Goal: Task Accomplishment & Management: Manage account settings

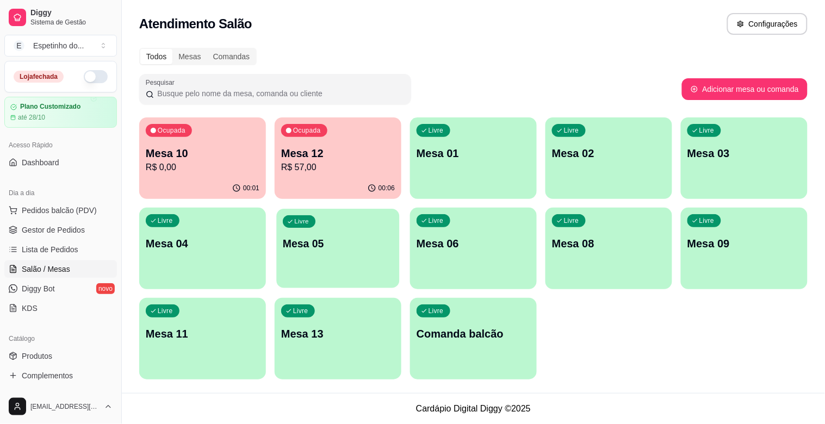
click at [309, 243] on p "Mesa 05" at bounding box center [338, 244] width 110 height 15
click at [167, 156] on p "Mesa 10" at bounding box center [203, 153] width 114 height 15
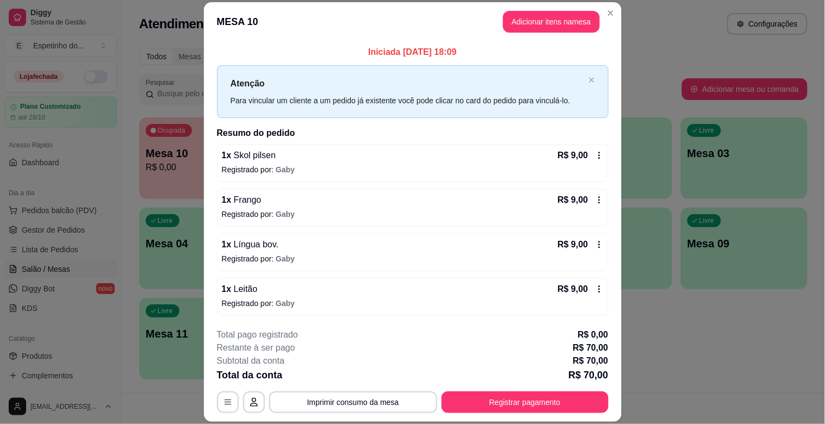
click at [599, 200] on icon at bounding box center [600, 200] width 2 height 7
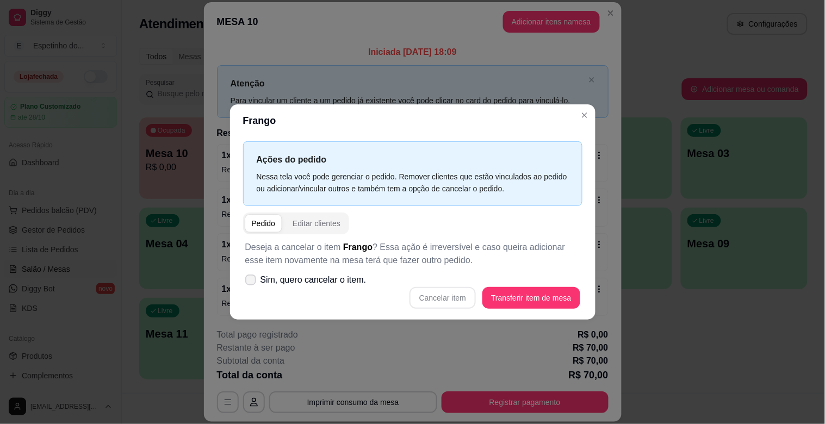
click at [250, 282] on icon at bounding box center [250, 280] width 9 height 7
click at [250, 282] on input "Sim, quero cancelar o item." at bounding box center [248, 285] width 7 height 7
checkbox input "true"
click at [456, 295] on button "Cancelar item" at bounding box center [443, 298] width 65 height 21
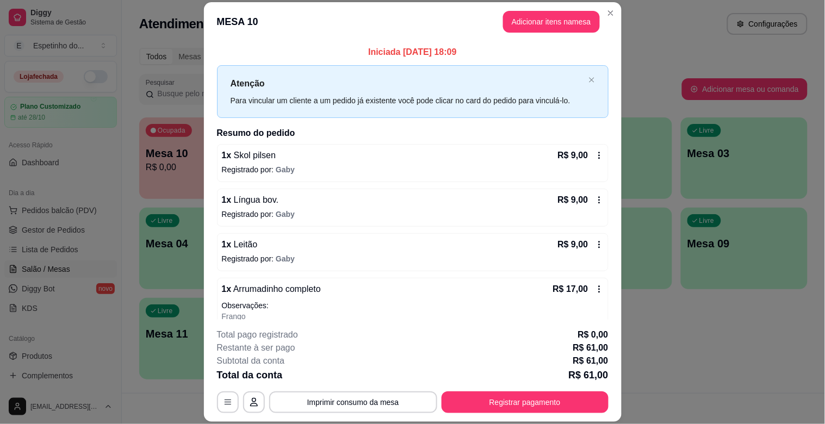
click at [595, 248] on icon at bounding box center [599, 245] width 9 height 9
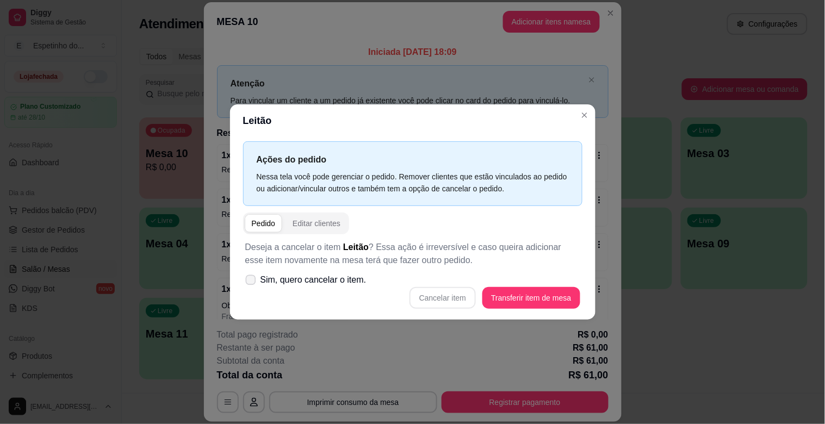
click at [288, 280] on span "Sim, quero cancelar o item." at bounding box center [314, 280] width 106 height 13
click at [252, 282] on input "Sim, quero cancelar o item." at bounding box center [248, 285] width 7 height 7
checkbox input "true"
click at [458, 294] on button "Cancelar item" at bounding box center [443, 298] width 65 height 21
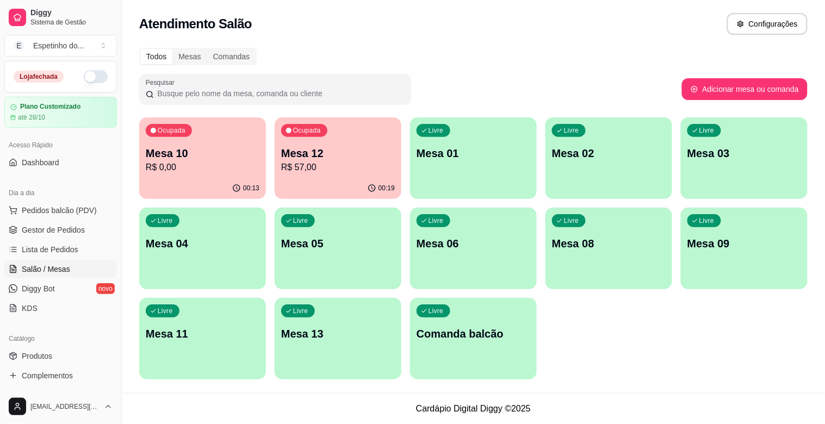
click at [654, 233] on div "Livre Mesa 08" at bounding box center [609, 242] width 127 height 69
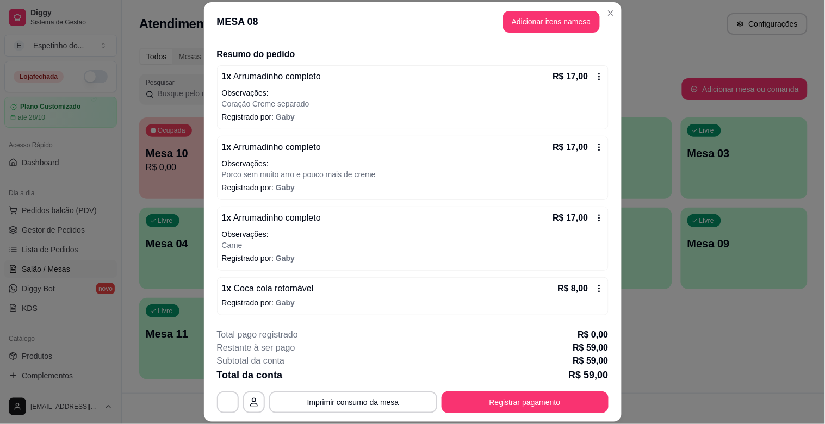
scroll to position [33, 0]
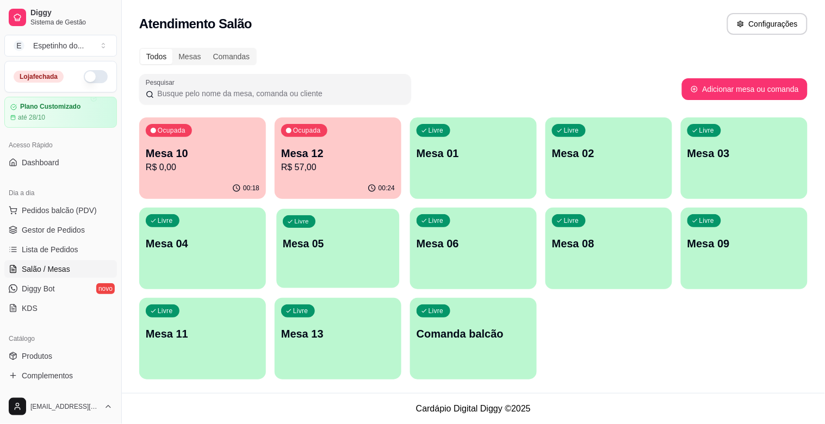
click at [375, 269] on div "Livre Mesa 05" at bounding box center [337, 242] width 123 height 66
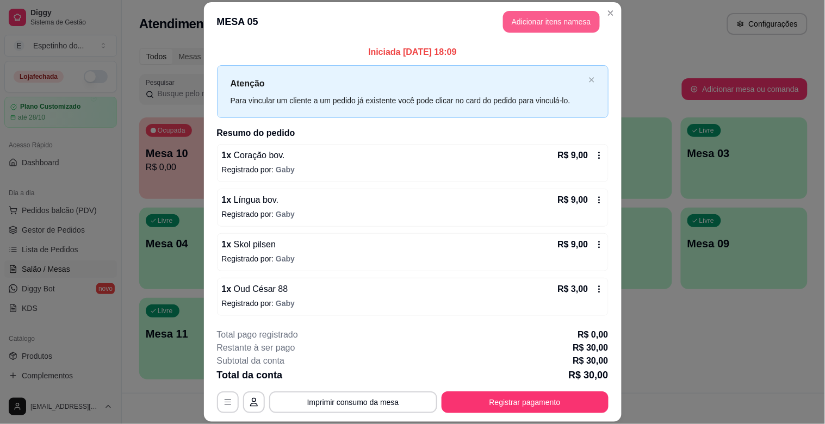
click at [535, 12] on button "Adicionar itens na mesa" at bounding box center [551, 22] width 97 height 22
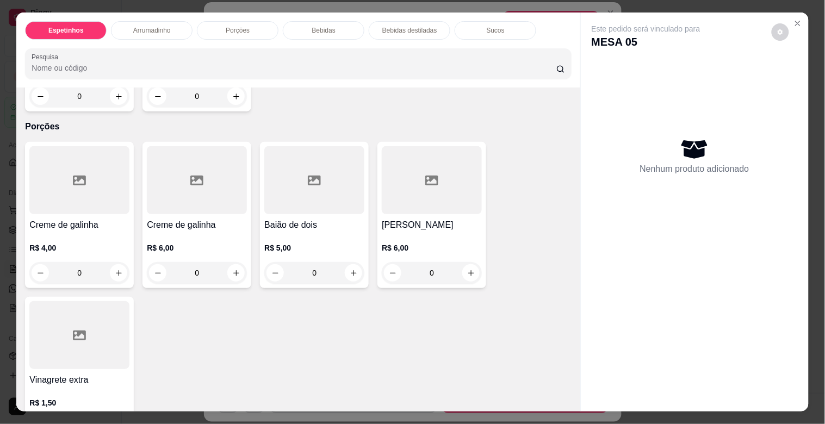
scroll to position [483, 0]
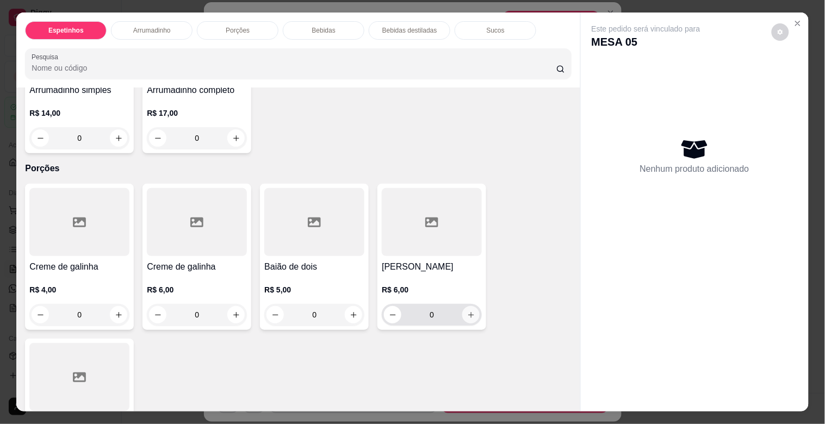
click at [465, 317] on button "increase-product-quantity" at bounding box center [471, 314] width 17 height 17
type input "1"
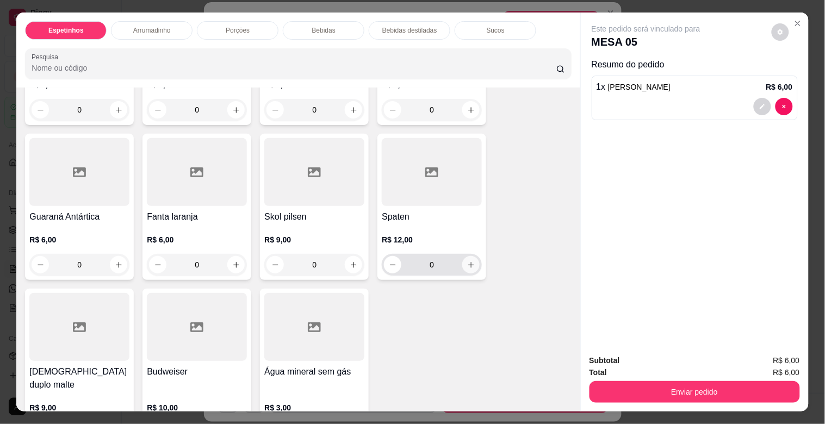
scroll to position [1027, 0]
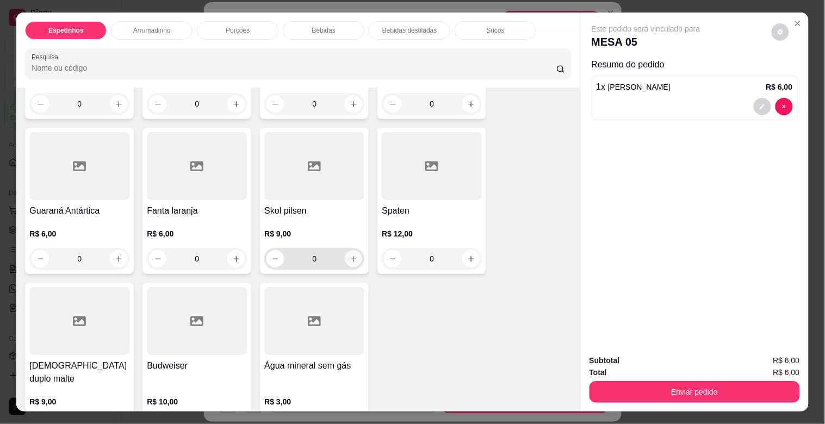
click at [350, 255] on icon "increase-product-quantity" at bounding box center [354, 259] width 8 height 8
type input "1"
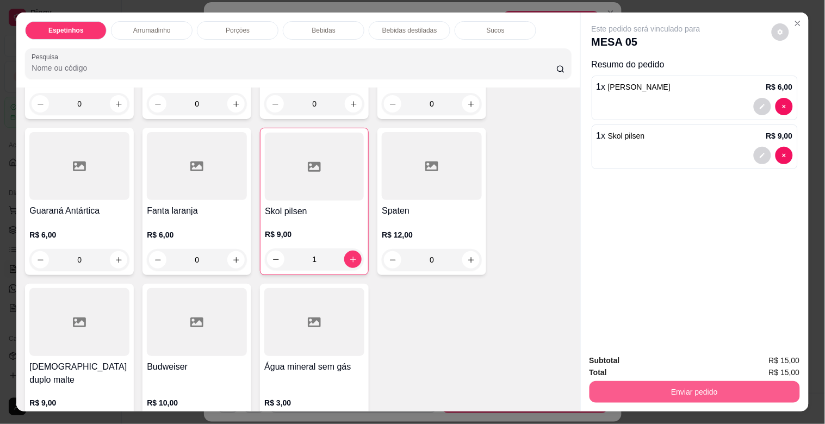
click at [595, 390] on button "Enviar pedido" at bounding box center [695, 392] width 211 height 22
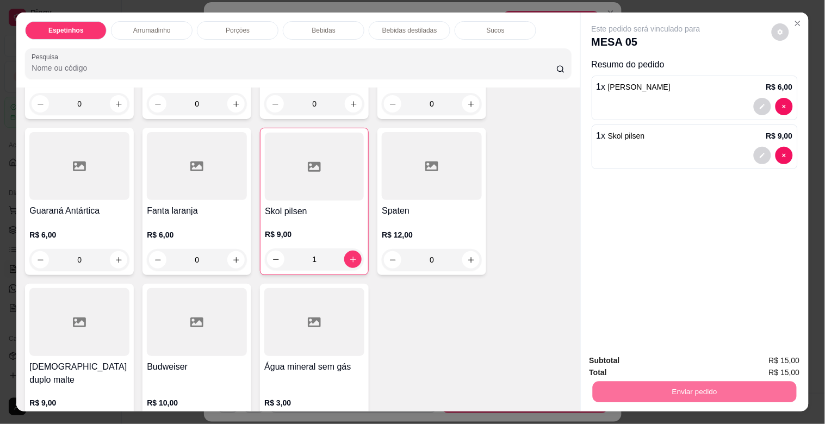
click at [776, 358] on button "Enviar pedido" at bounding box center [771, 360] width 61 height 21
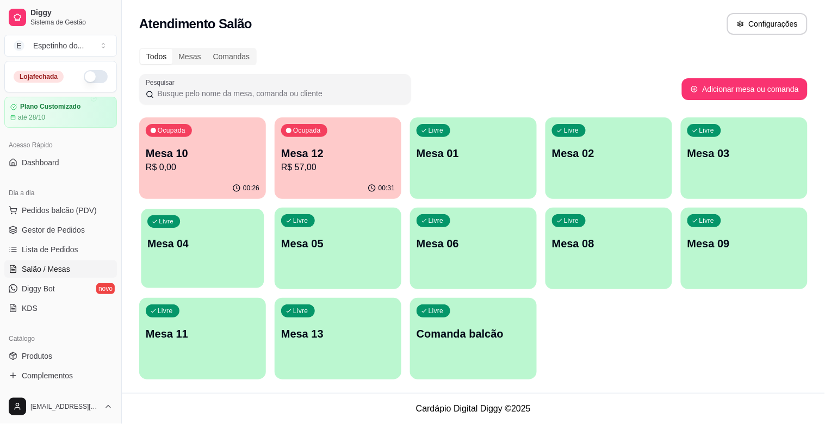
click at [172, 258] on div "Livre Mesa 04" at bounding box center [202, 242] width 123 height 66
click at [366, 144] on div "Ocupada Mesa 12 R$ 57,00" at bounding box center [338, 148] width 127 height 60
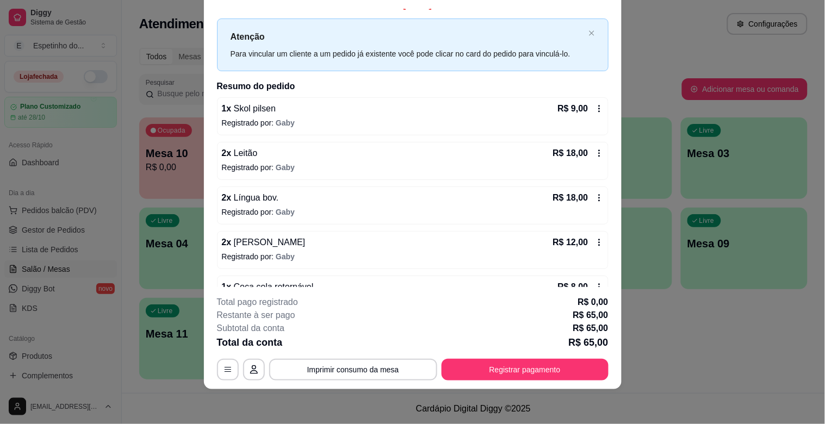
scroll to position [0, 0]
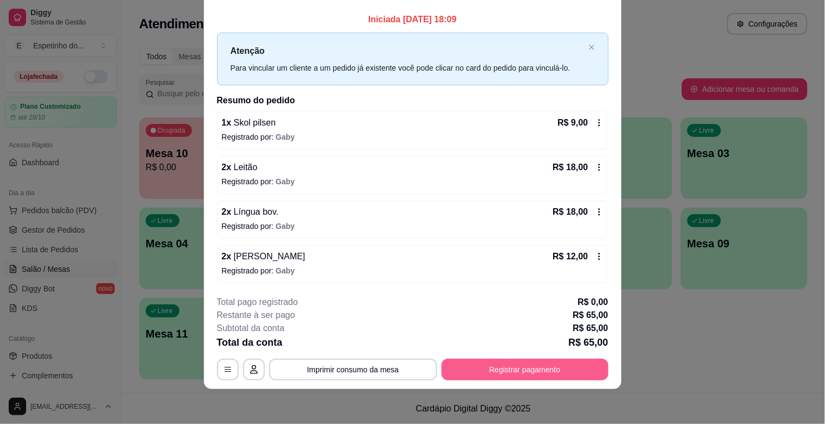
click at [466, 371] on button "Registrar pagamento" at bounding box center [525, 370] width 167 height 22
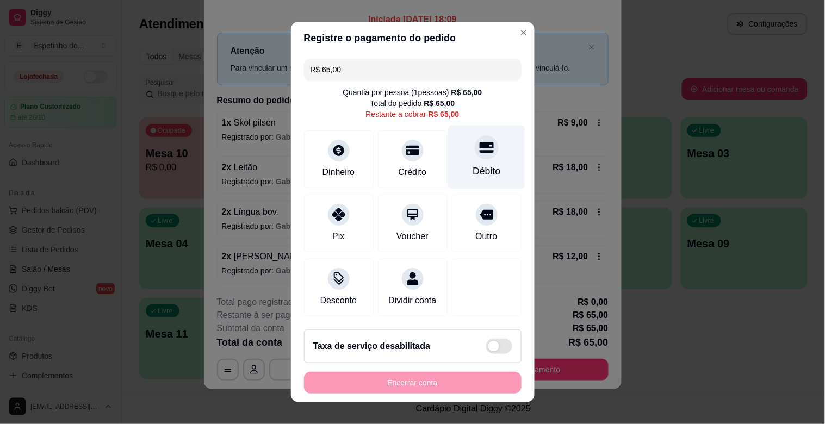
click at [481, 160] on div "Débito" at bounding box center [486, 158] width 77 height 64
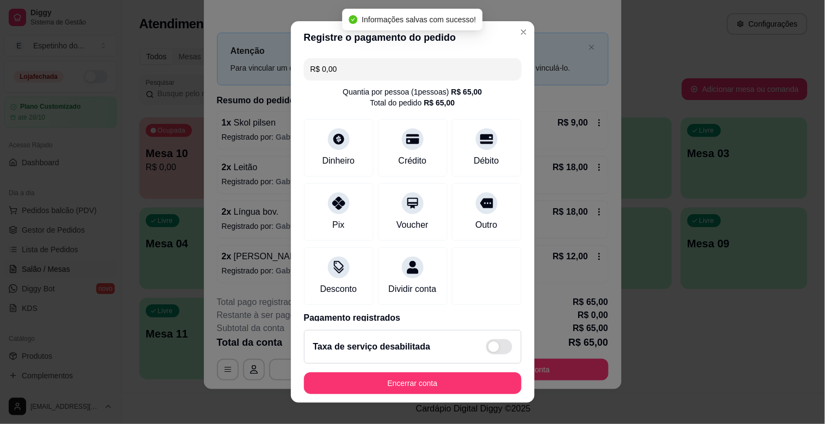
type input "R$ 0,00"
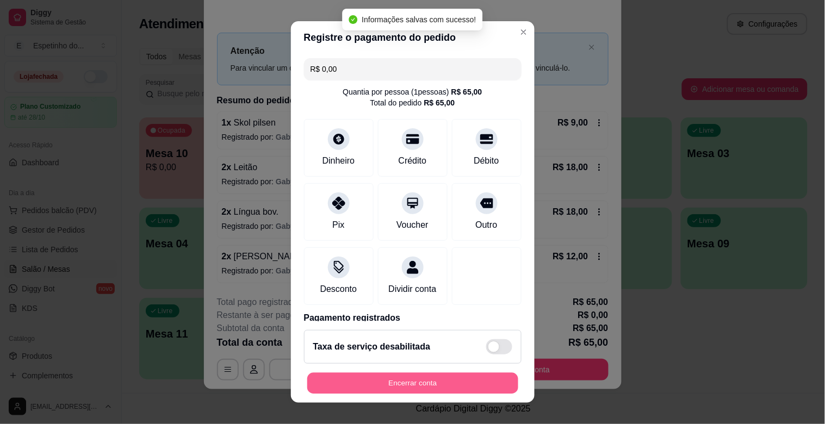
click at [434, 377] on button "Encerrar conta" at bounding box center [412, 383] width 211 height 21
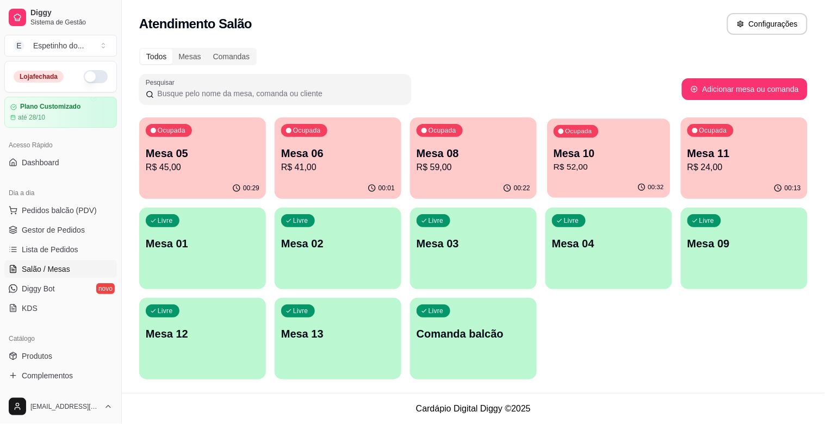
click at [661, 165] on p "R$ 52,00" at bounding box center [609, 167] width 110 height 13
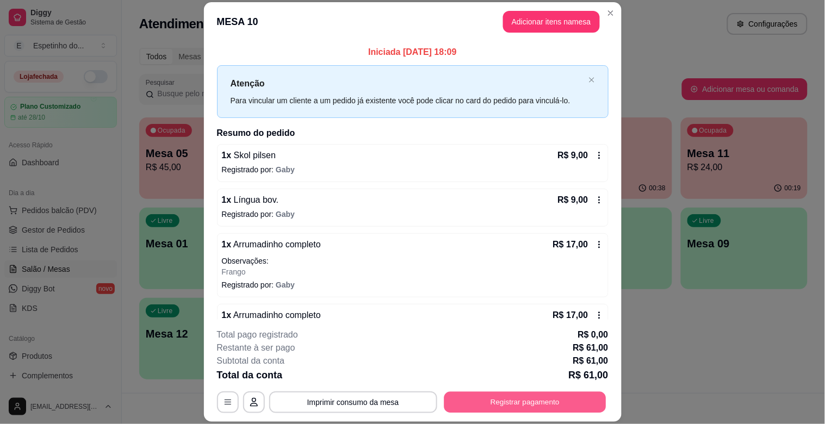
click at [515, 409] on button "Registrar pagamento" at bounding box center [525, 402] width 162 height 21
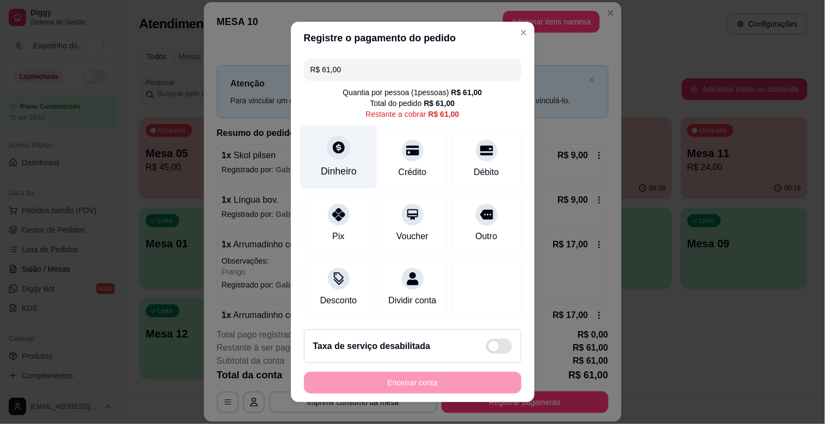
click at [331, 154] on icon at bounding box center [338, 147] width 14 height 14
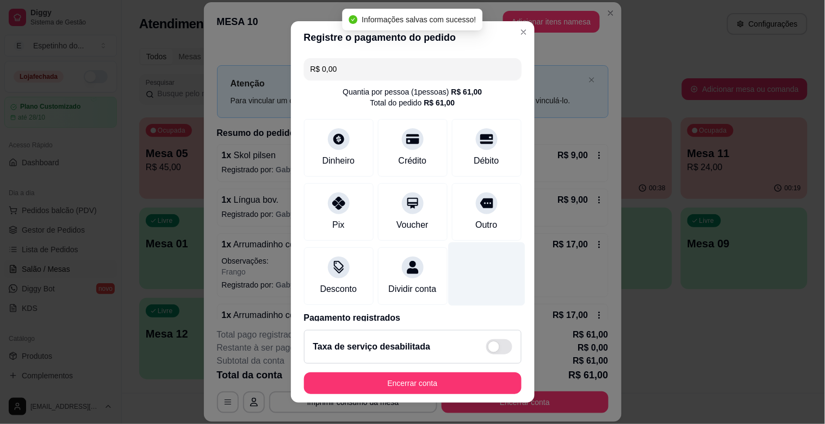
type input "R$ 0,00"
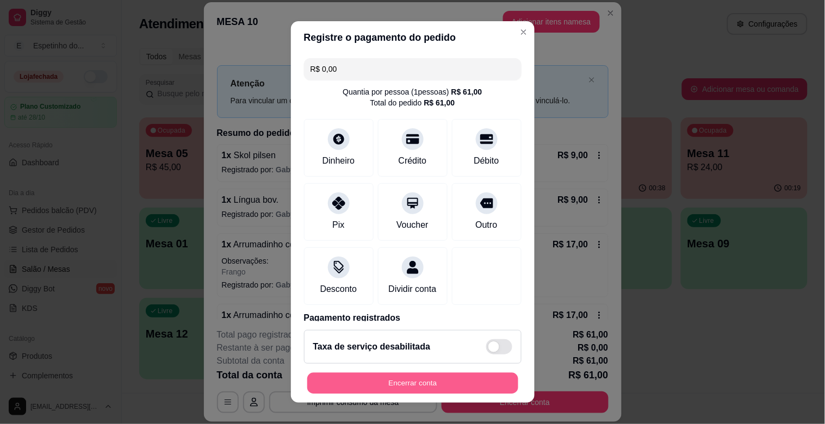
click at [410, 384] on button "Encerrar conta" at bounding box center [412, 383] width 211 height 21
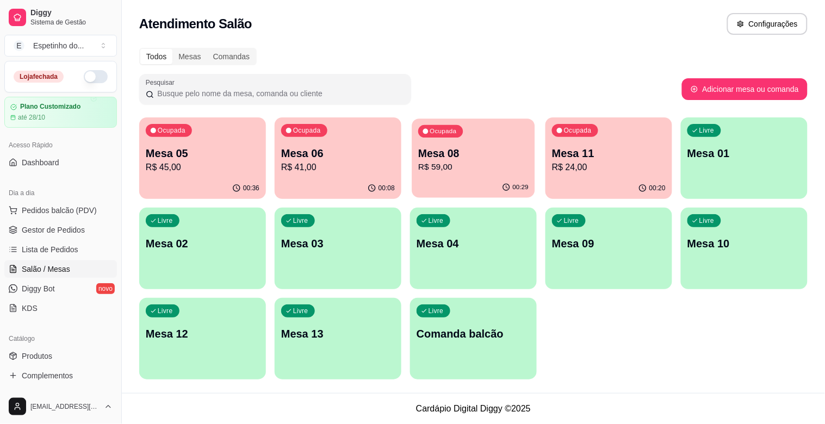
click at [471, 165] on p "R$ 59,00" at bounding box center [473, 167] width 110 height 13
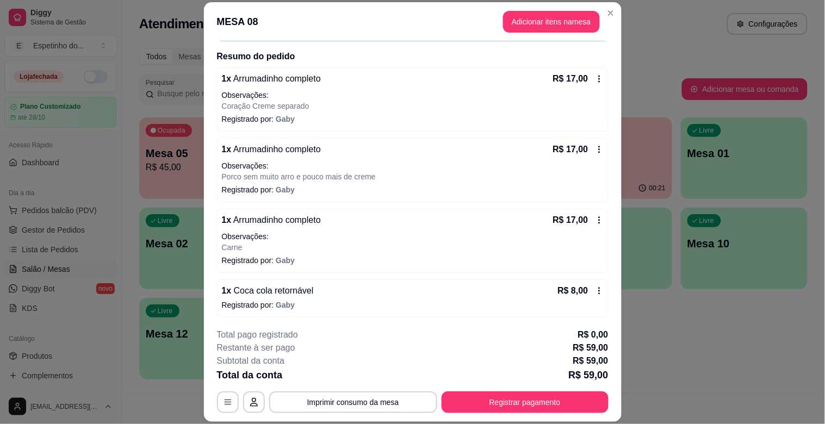
scroll to position [79, 0]
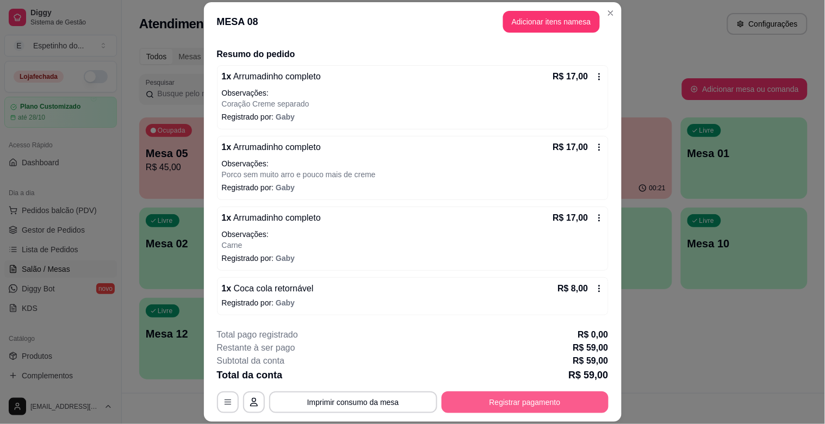
click at [530, 402] on button "Registrar pagamento" at bounding box center [525, 403] width 167 height 22
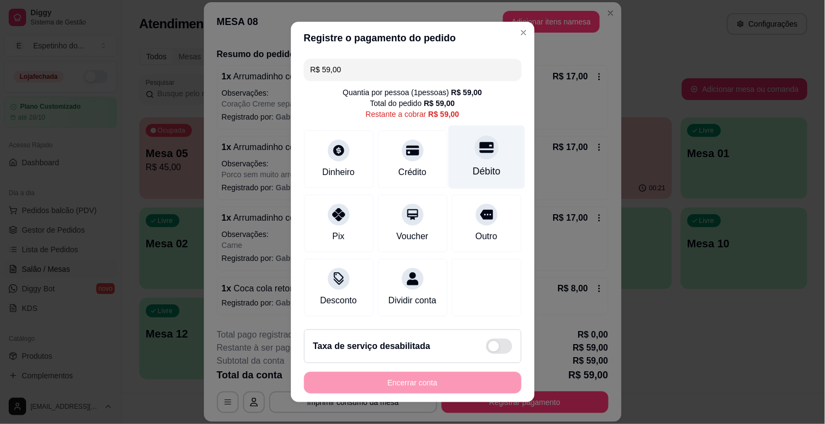
click at [477, 164] on div "Débito" at bounding box center [487, 171] width 28 height 14
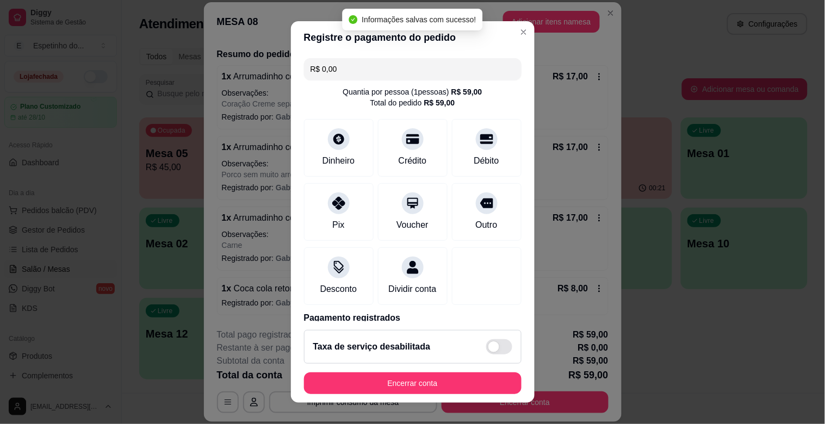
type input "R$ 0,00"
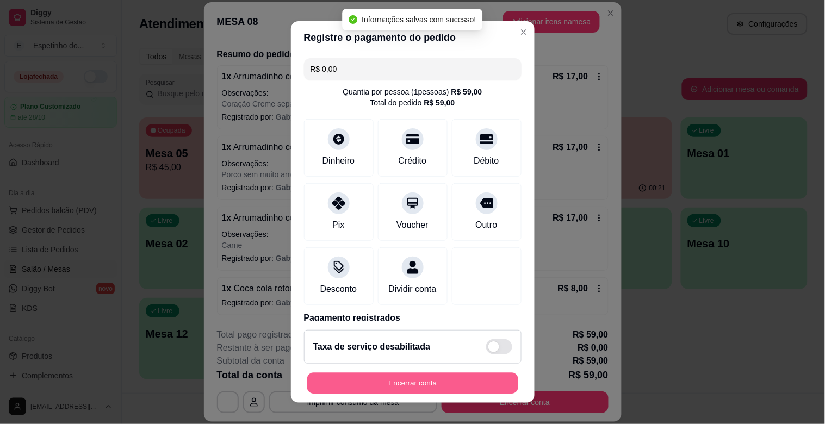
click at [460, 374] on button "Encerrar conta" at bounding box center [412, 383] width 211 height 21
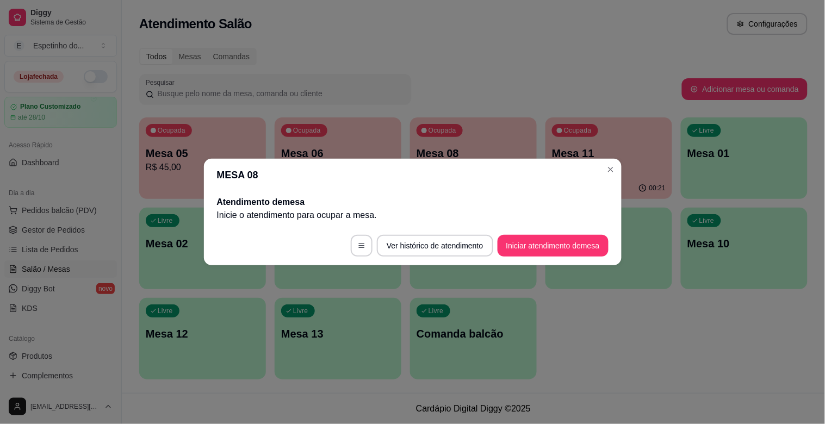
scroll to position [0, 0]
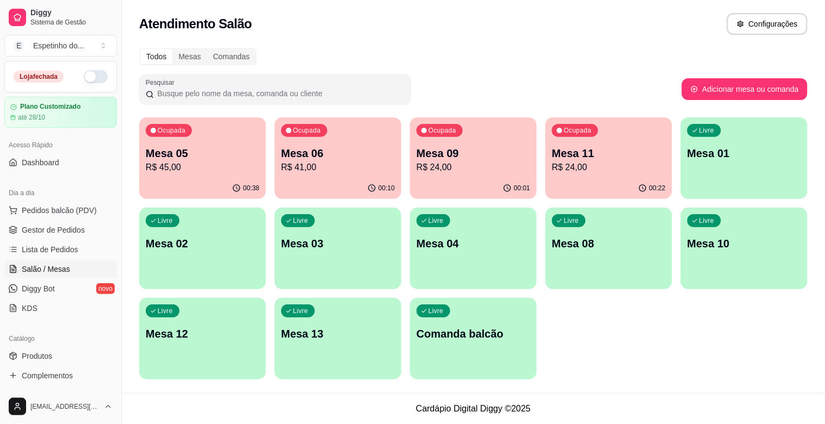
click at [589, 170] on p "R$ 24,00" at bounding box center [609, 167] width 114 height 13
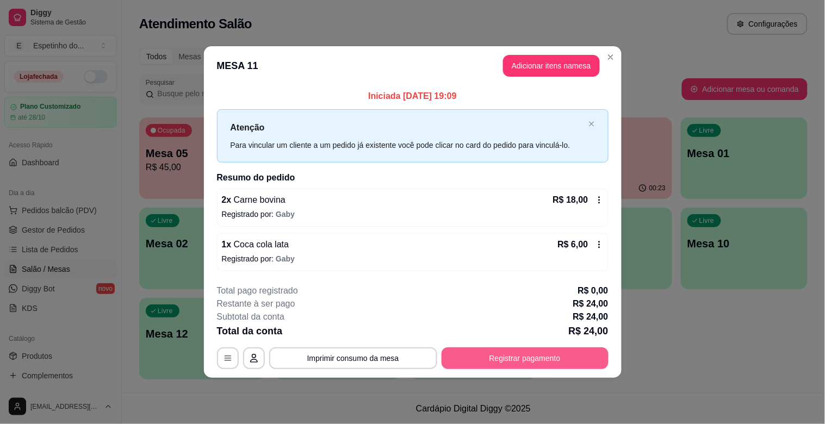
click at [552, 355] on button "Registrar pagamento" at bounding box center [525, 359] width 167 height 22
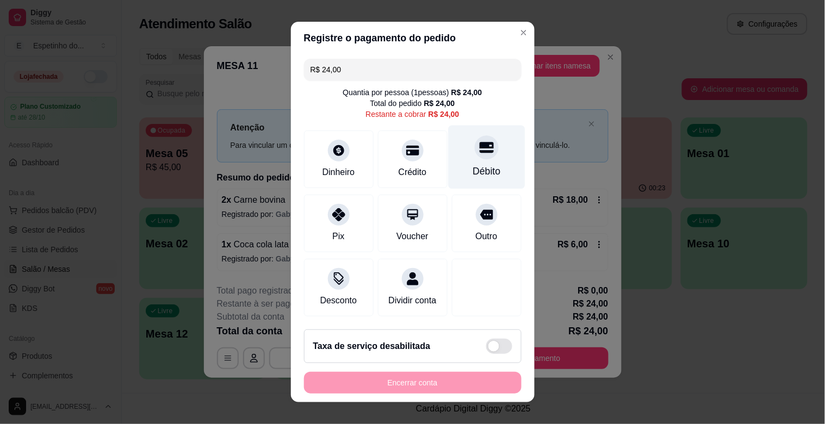
click at [488, 156] on div "Débito" at bounding box center [486, 158] width 77 height 64
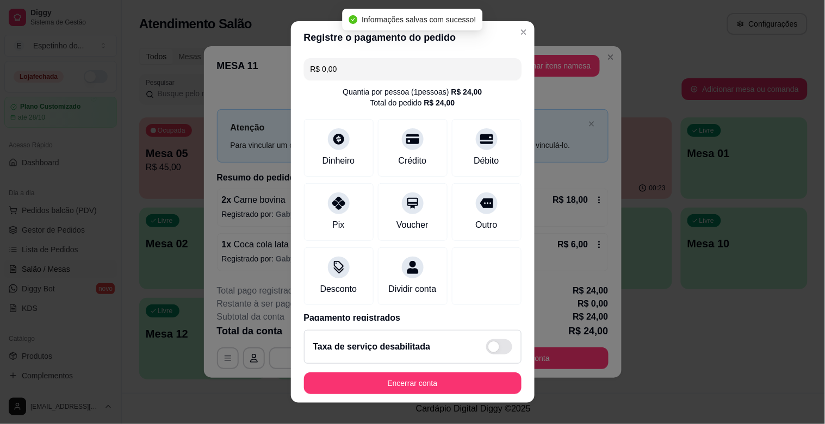
type input "R$ 0,00"
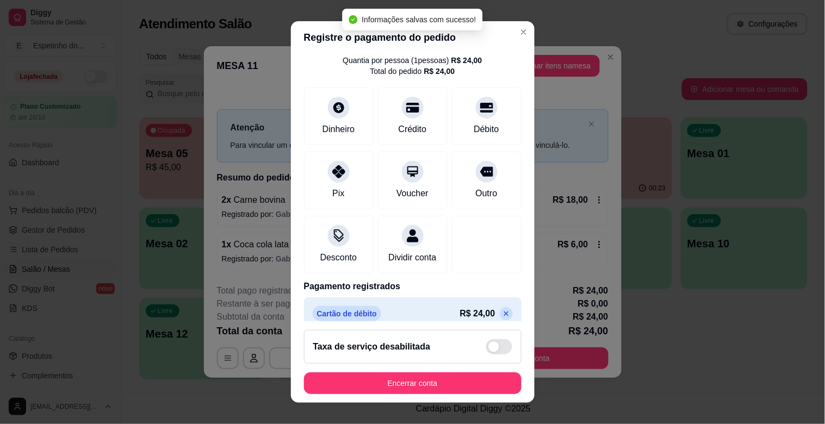
scroll to position [58, 0]
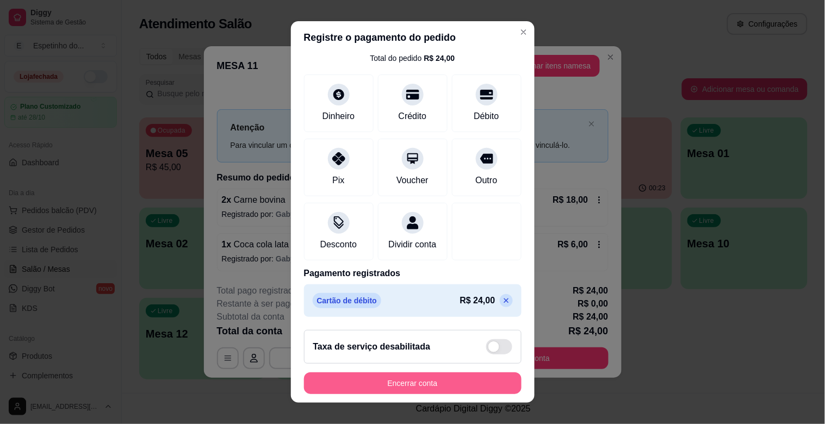
click at [406, 378] on button "Encerrar conta" at bounding box center [413, 384] width 218 height 22
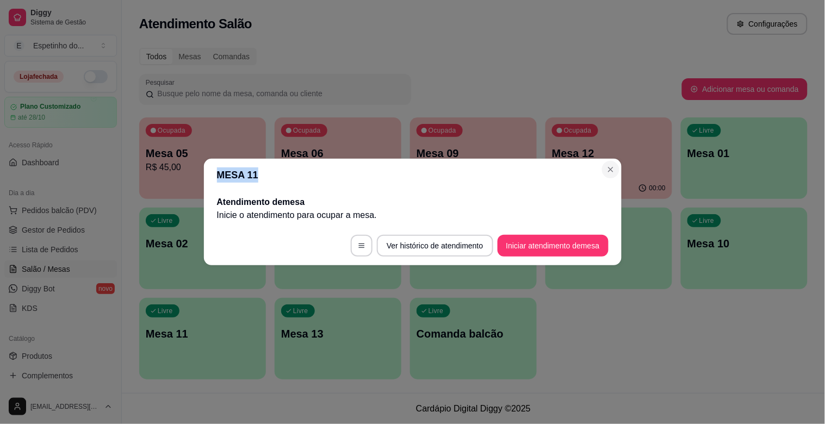
click at [604, 169] on section "MESA 11 Atendimento de mesa Inicie o atendimento para ocupar a mesa . Ver histó…" at bounding box center [413, 212] width 418 height 107
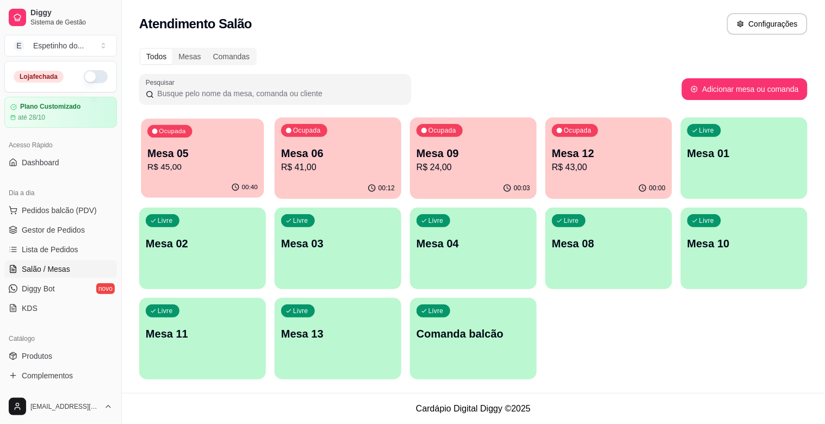
click at [165, 156] on p "Mesa 05" at bounding box center [202, 153] width 110 height 15
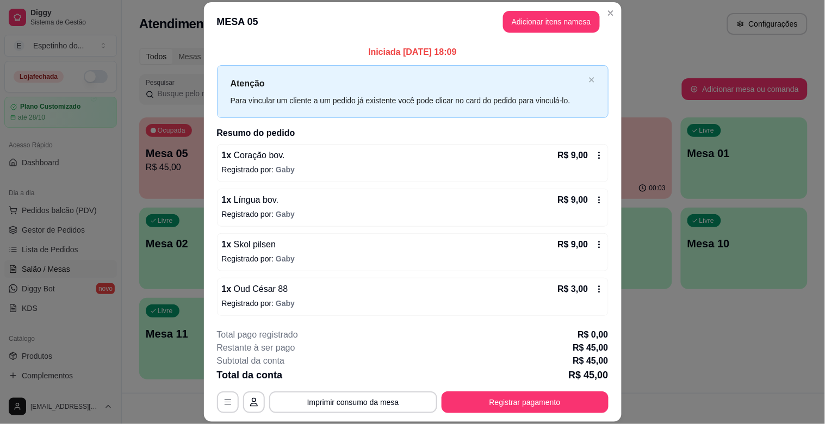
scroll to position [33, 0]
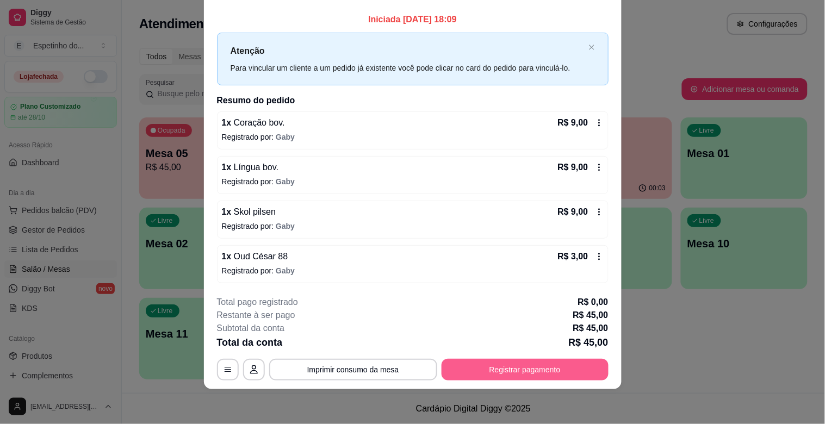
click at [528, 362] on button "Registrar pagamento" at bounding box center [525, 370] width 167 height 22
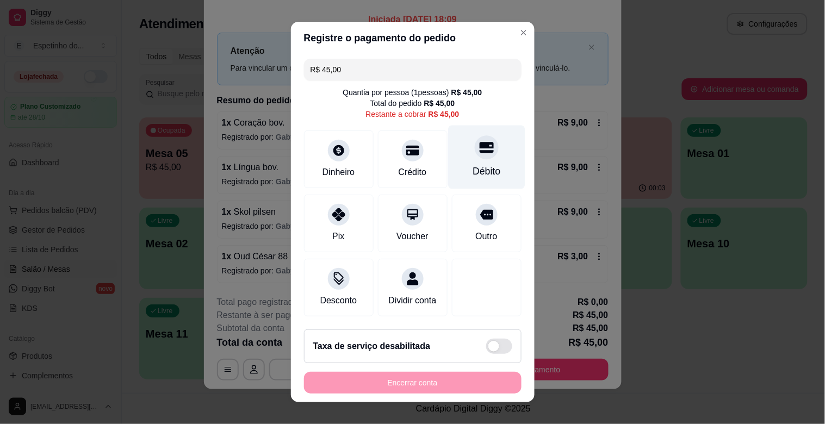
click at [463, 158] on div "Débito" at bounding box center [486, 158] width 77 height 64
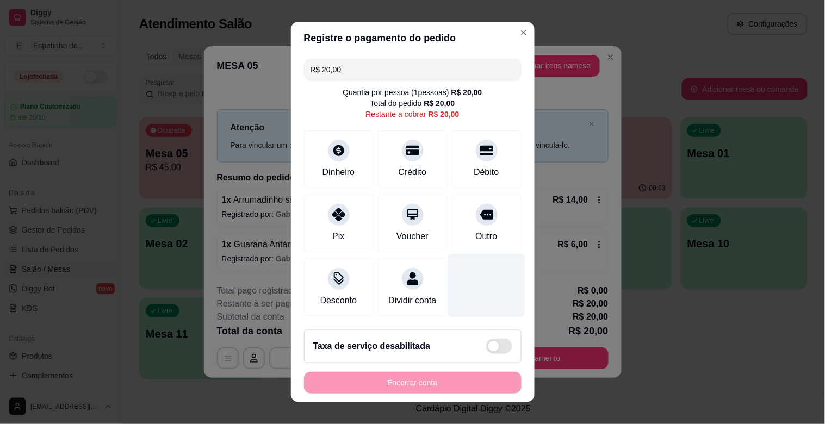
scroll to position [0, 0]
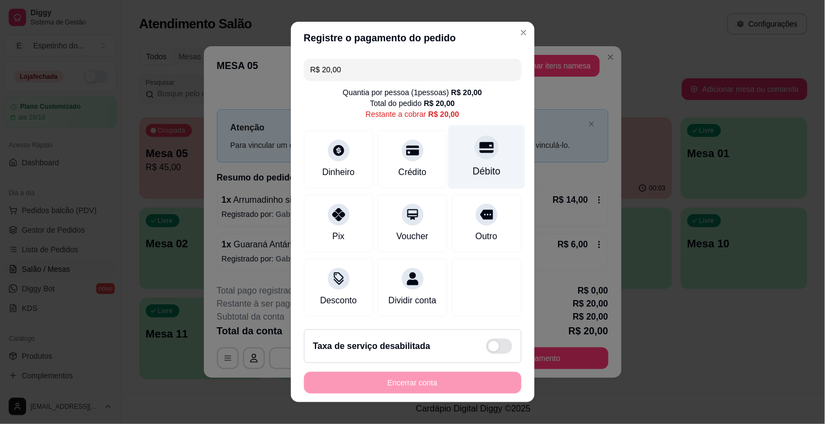
click at [473, 174] on div "Débito" at bounding box center [487, 171] width 28 height 14
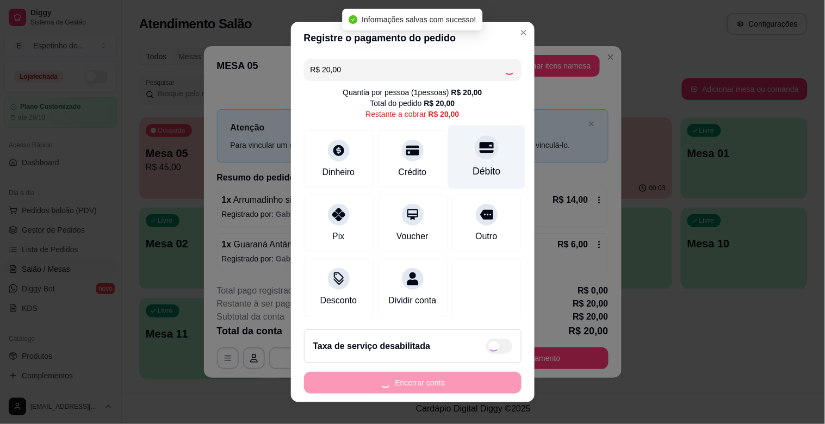
type input "R$ 0,00"
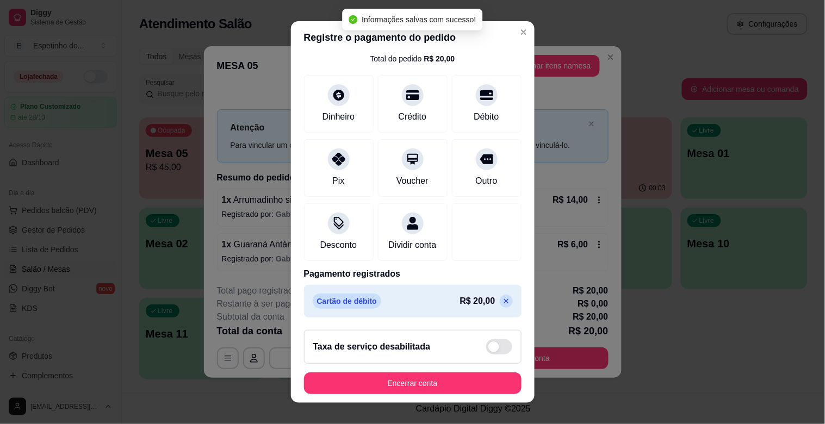
scroll to position [58, 0]
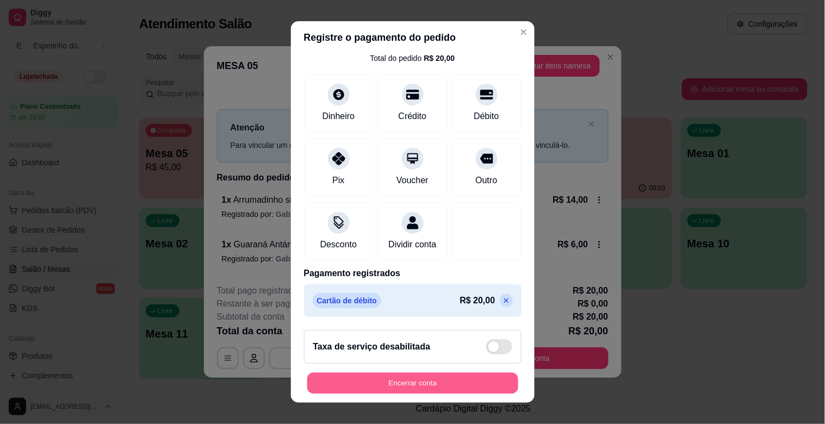
click at [465, 380] on button "Encerrar conta" at bounding box center [412, 383] width 211 height 21
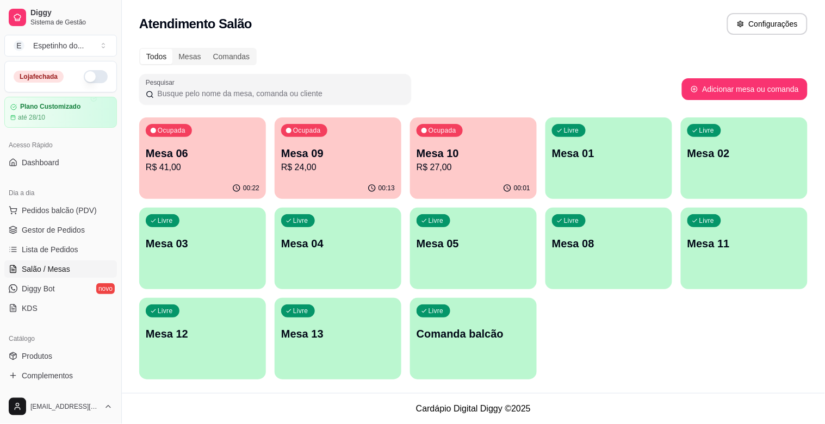
click at [465, 257] on div "Livre Mesa 05" at bounding box center [473, 242] width 127 height 69
click at [373, 165] on p "R$ 24,00" at bounding box center [338, 167] width 110 height 13
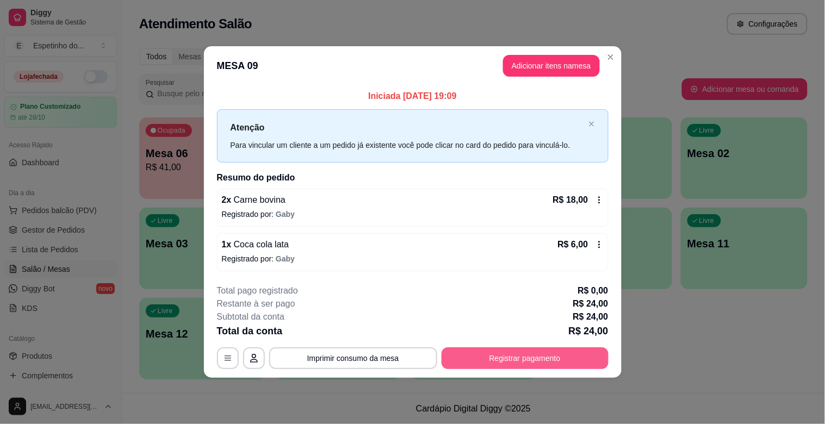
click at [500, 349] on button "Registrar pagamento" at bounding box center [525, 359] width 167 height 22
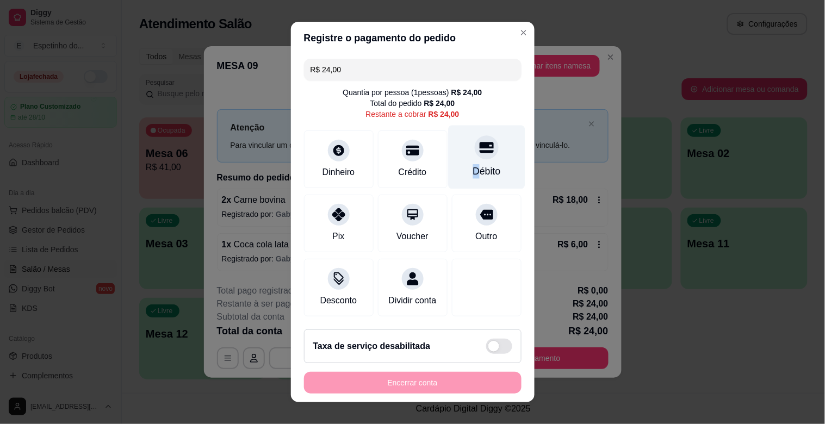
click at [473, 173] on div "Débito" at bounding box center [487, 171] width 28 height 14
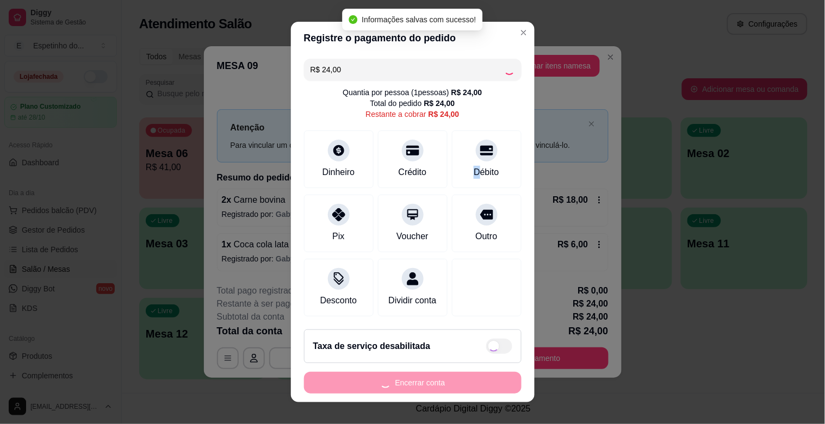
type input "R$ 0,00"
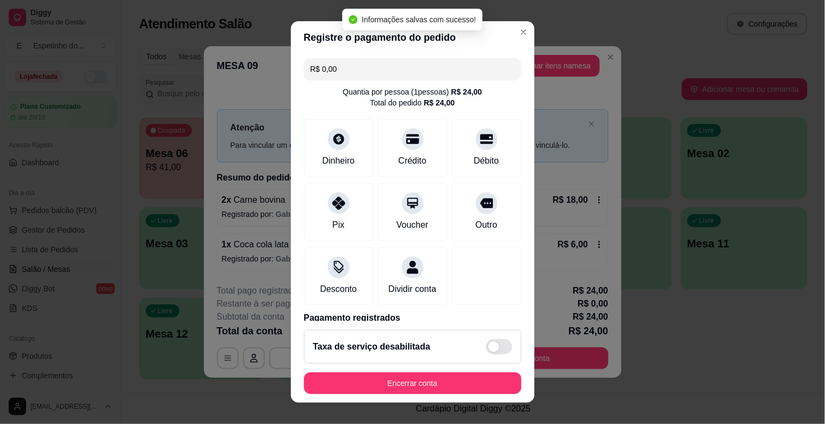
click at [434, 371] on footer "Taxa de serviço desabilitada Encerrar conta" at bounding box center [413, 363] width 244 height 82
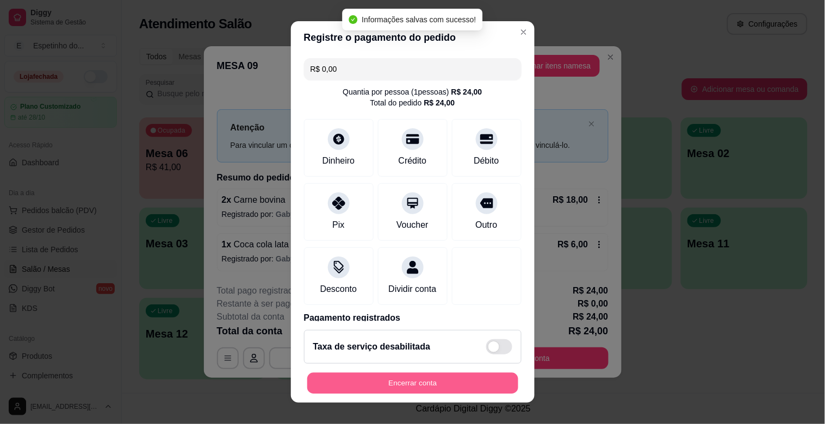
click at [441, 375] on button "Encerrar conta" at bounding box center [412, 383] width 211 height 21
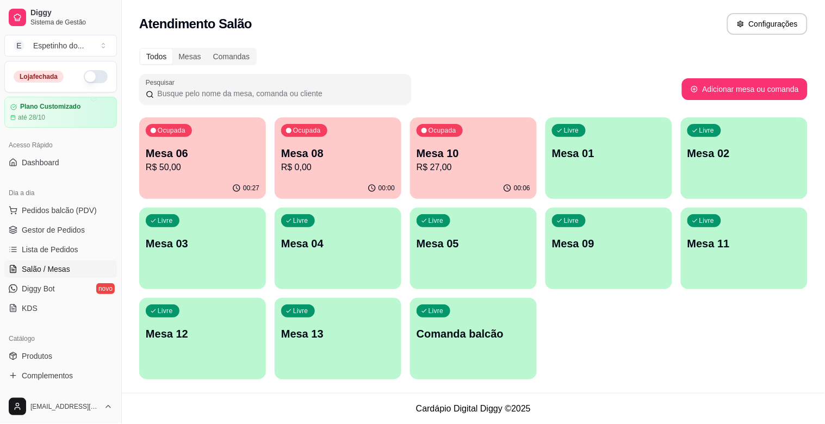
click at [615, 165] on div "Livre Mesa 01" at bounding box center [609, 152] width 127 height 69
click at [706, 170] on div "Livre Mesa 02" at bounding box center [744, 152] width 123 height 66
click at [242, 241] on p "Mesa 03" at bounding box center [202, 244] width 110 height 15
click at [483, 268] on div "Livre Mesa 05" at bounding box center [473, 242] width 127 height 69
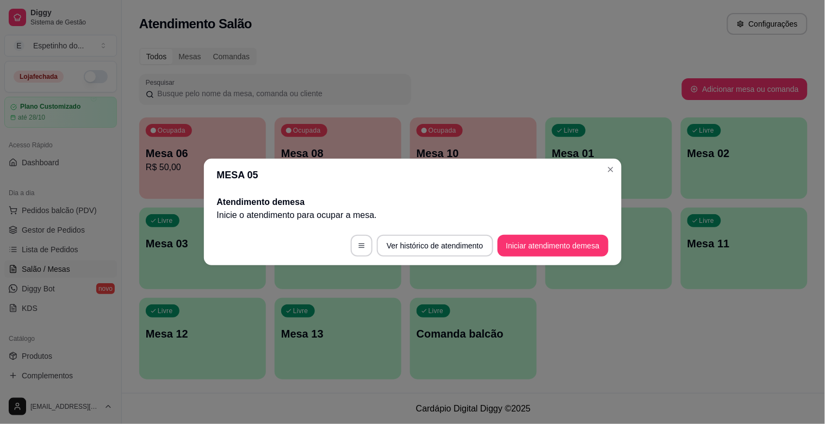
click at [620, 171] on header "MESA 05" at bounding box center [413, 175] width 418 height 33
drag, startPoint x: 620, startPoint y: 165, endPoint x: 613, endPoint y: 167, distance: 7.9
click at [619, 165] on header "MESA 05" at bounding box center [413, 175] width 418 height 33
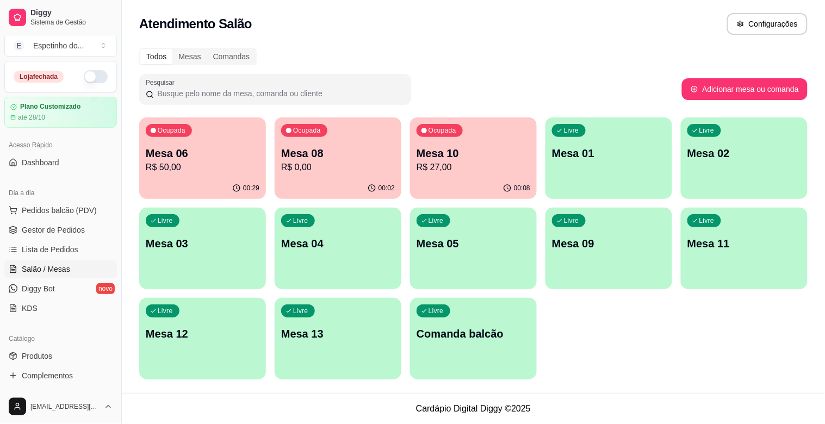
click at [356, 255] on div "Livre Mesa 04" at bounding box center [338, 242] width 127 height 69
click at [667, 226] on div "Livre Mesa 09" at bounding box center [608, 242] width 123 height 66
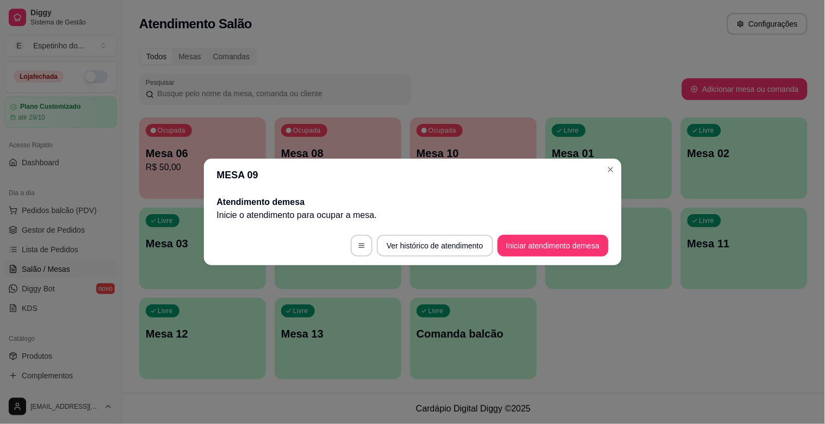
click at [612, 165] on div "MESA 09 Atendimento de mesa Inicie o atendimento para ocupar a mesa . Ver histó…" at bounding box center [412, 212] width 825 height 424
click at [600, 164] on header "MESA 09" at bounding box center [413, 175] width 418 height 33
click at [601, 165] on header "MESA 09" at bounding box center [413, 175] width 418 height 33
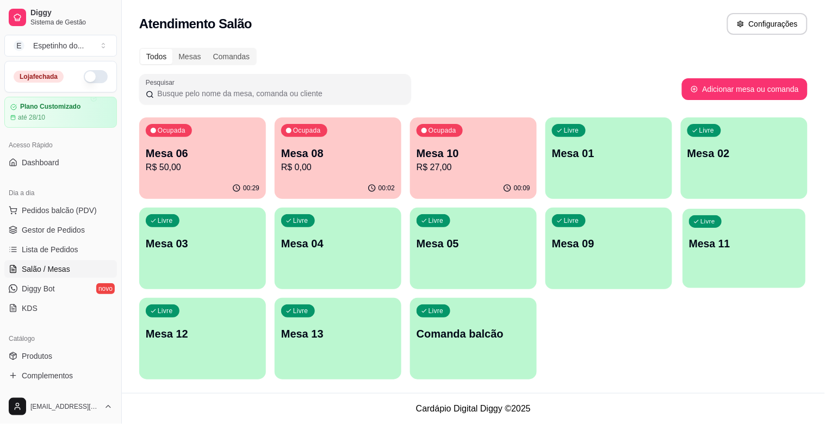
click at [726, 235] on div "Livre Mesa 11" at bounding box center [744, 242] width 123 height 66
click at [474, 352] on div "Livre Comanda balcão" at bounding box center [473, 332] width 123 height 66
click at [343, 350] on div "Livre Mesa 13" at bounding box center [338, 332] width 127 height 69
click at [216, 350] on div "Livre Mesa 12" at bounding box center [202, 332] width 123 height 66
click at [368, 178] on div "00:03" at bounding box center [337, 187] width 123 height 21
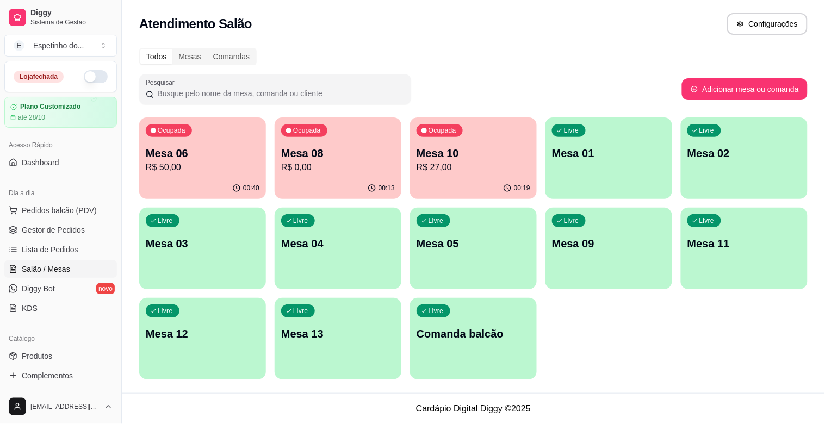
click at [200, 149] on p "Mesa 06" at bounding box center [203, 153] width 114 height 15
click at [309, 162] on p "R$ 0,00" at bounding box center [338, 167] width 110 height 13
click at [248, 156] on p "Mesa 06" at bounding box center [203, 153] width 114 height 15
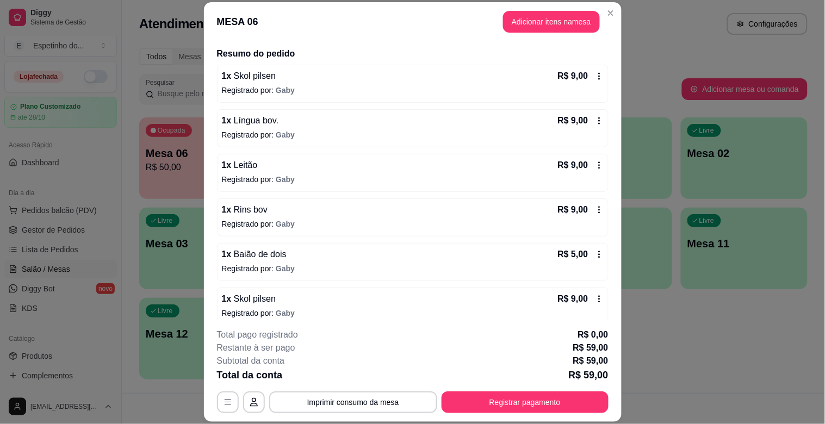
scroll to position [135, 0]
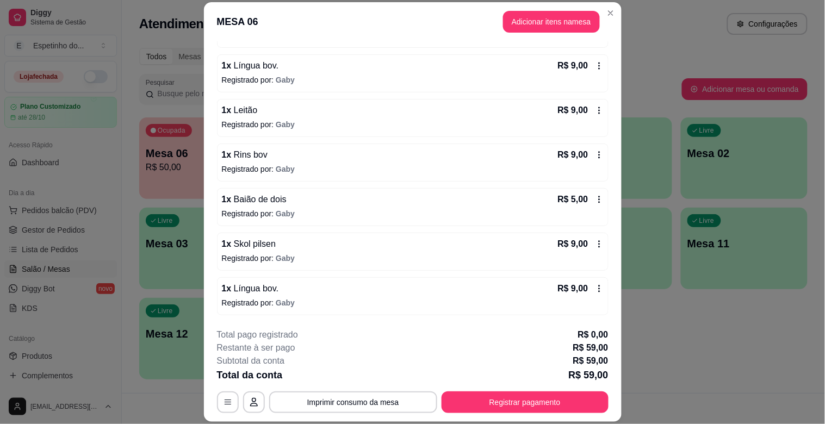
click at [595, 286] on icon at bounding box center [599, 289] width 9 height 9
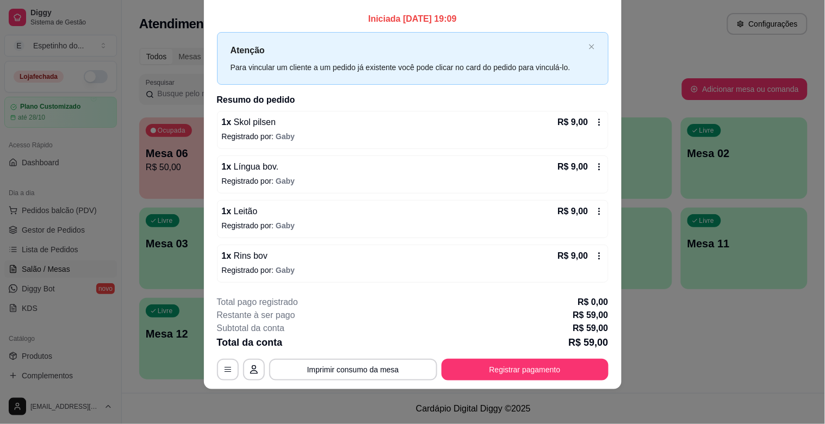
scroll to position [0, 0]
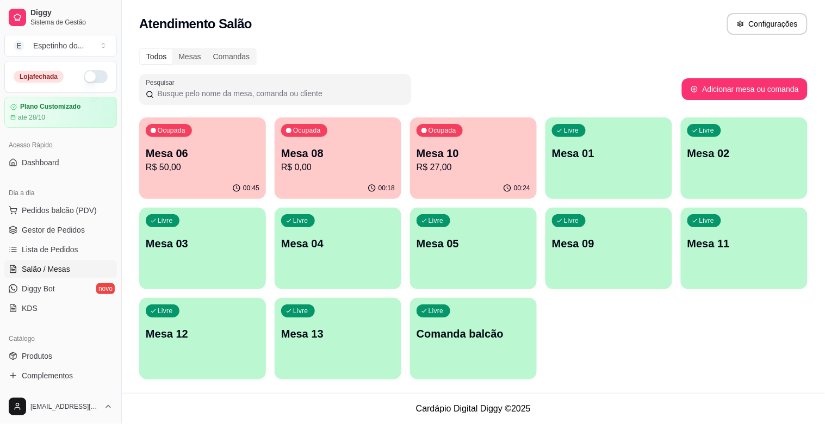
click at [597, 159] on p "Mesa 01" at bounding box center [609, 153] width 114 height 15
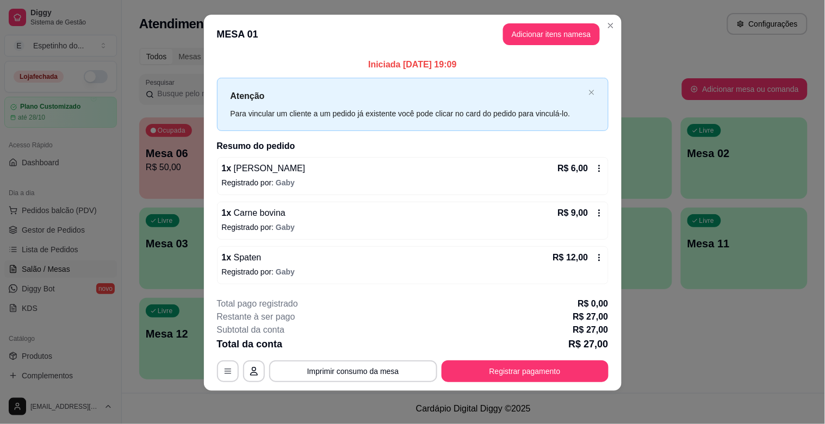
scroll to position [11, 0]
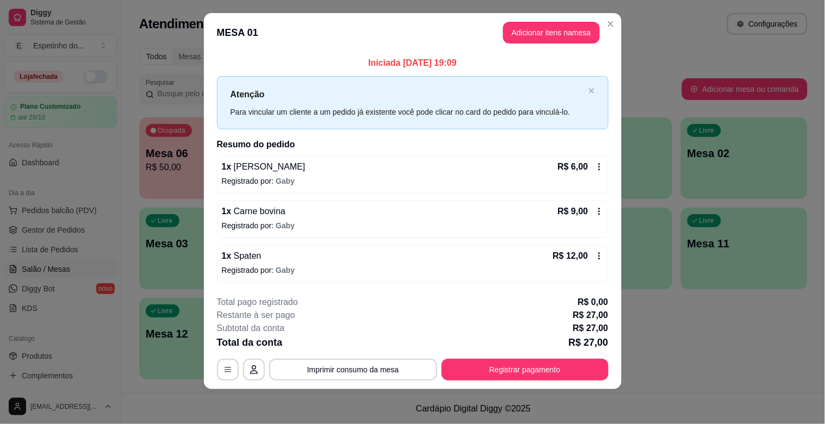
click at [545, 386] on footer "**********" at bounding box center [413, 338] width 418 height 102
click at [545, 371] on button "Registrar pagamento" at bounding box center [525, 370] width 167 height 22
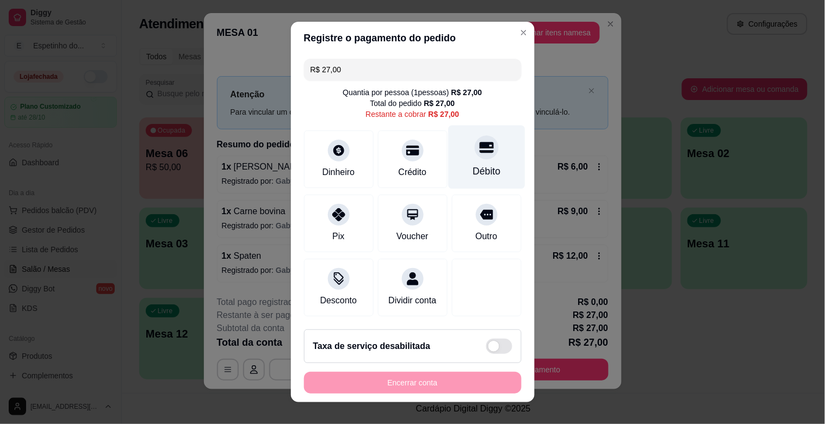
click at [476, 162] on div "Débito" at bounding box center [486, 158] width 77 height 64
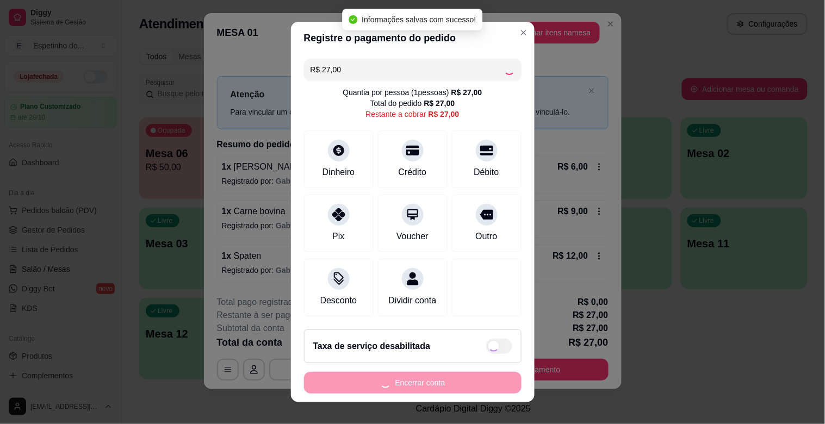
type input "R$ 0,00"
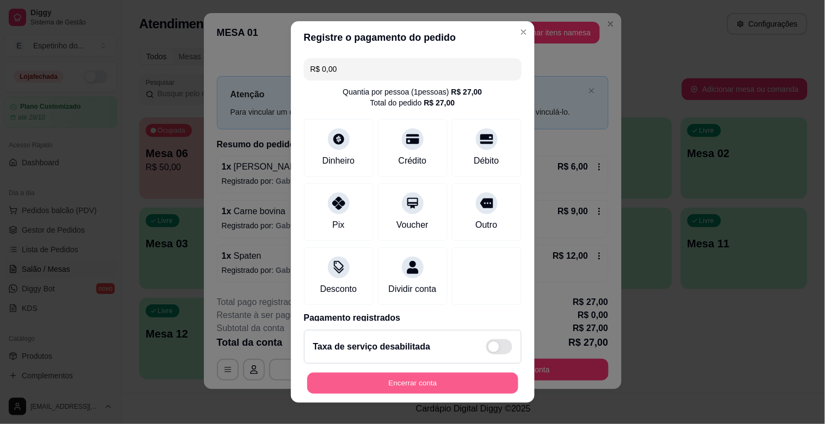
click at [439, 389] on button "Encerrar conta" at bounding box center [412, 383] width 211 height 21
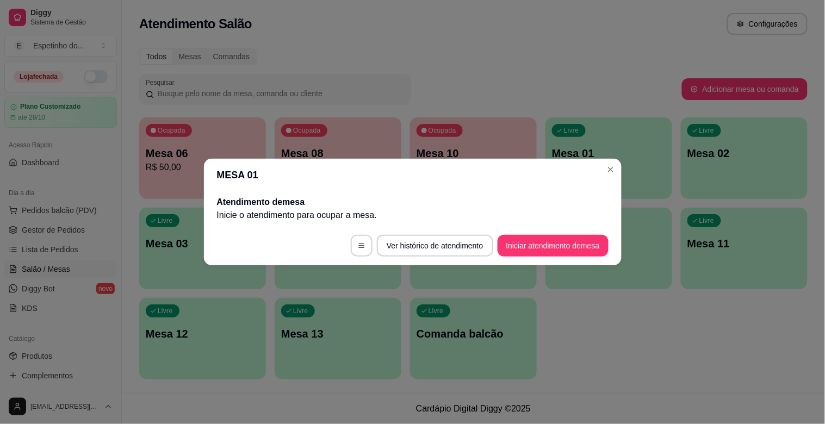
scroll to position [0, 0]
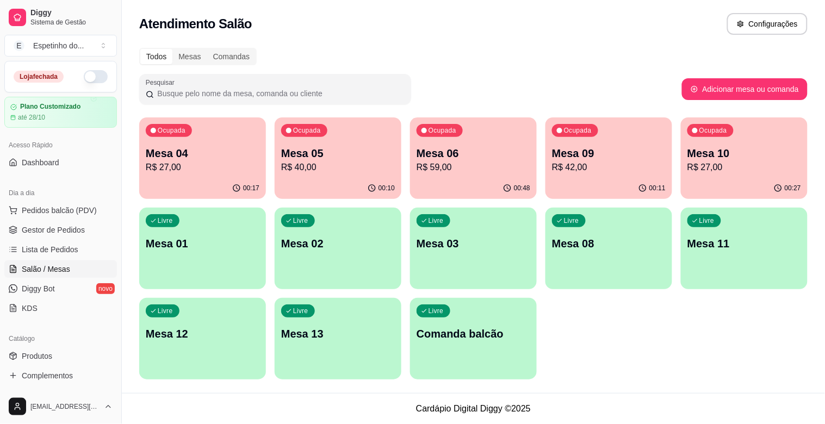
click at [752, 171] on p "R$ 27,00" at bounding box center [745, 167] width 114 height 13
click at [433, 161] on p "R$ 59,00" at bounding box center [474, 167] width 114 height 13
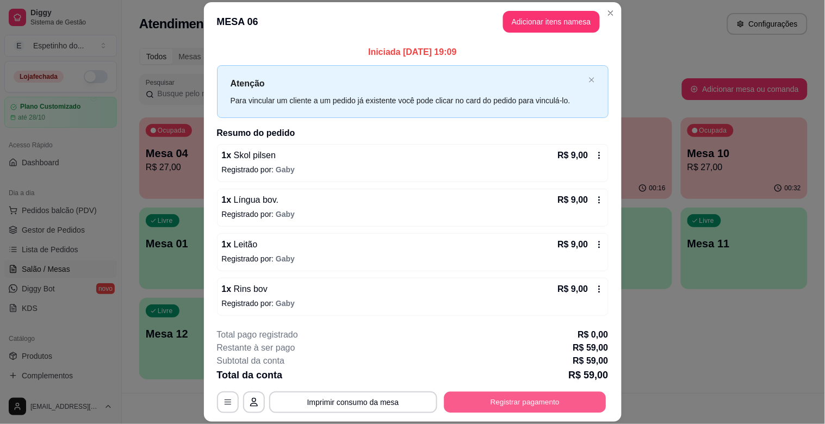
click at [492, 397] on button "Registrar pagamento" at bounding box center [525, 402] width 162 height 21
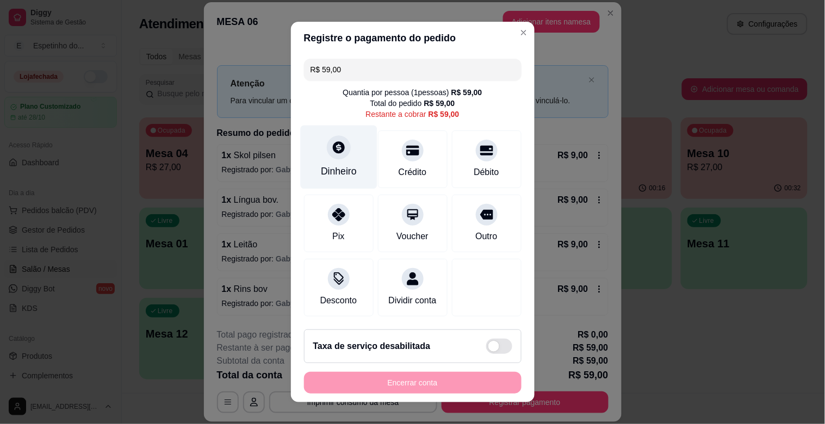
drag, startPoint x: 328, startPoint y: 146, endPoint x: 328, endPoint y: 156, distance: 9.8
click at [328, 156] on div at bounding box center [339, 147] width 24 height 24
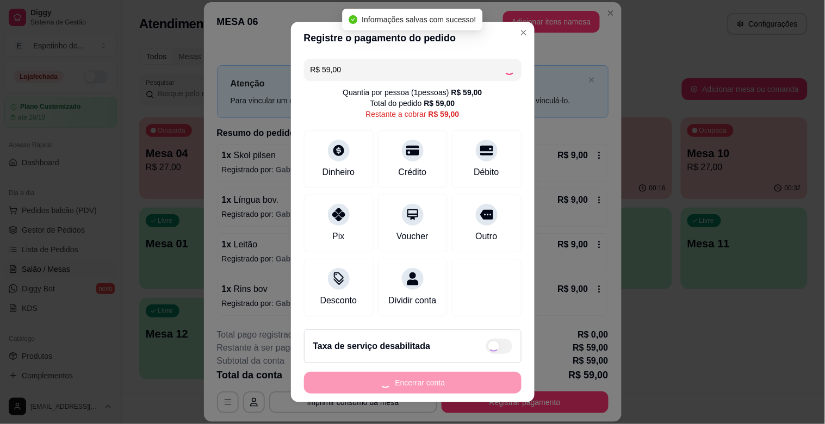
type input "R$ 0,00"
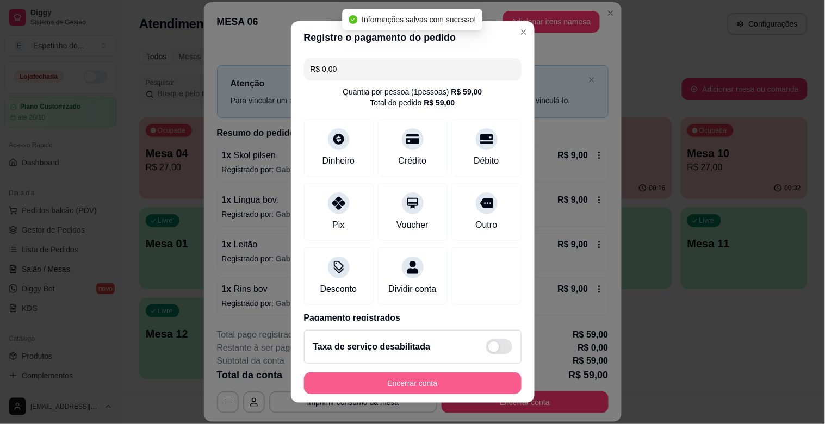
click at [416, 384] on button "Encerrar conta" at bounding box center [413, 384] width 218 height 22
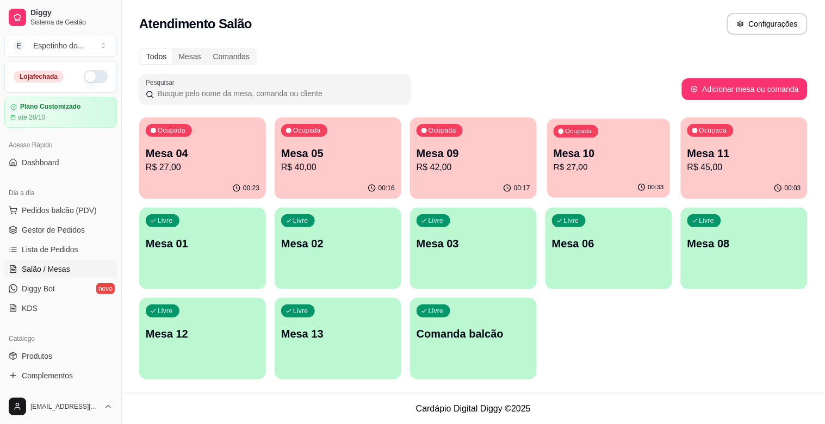
click at [614, 174] on div "Ocupada Mesa 10 R$ 27,00" at bounding box center [608, 148] width 123 height 59
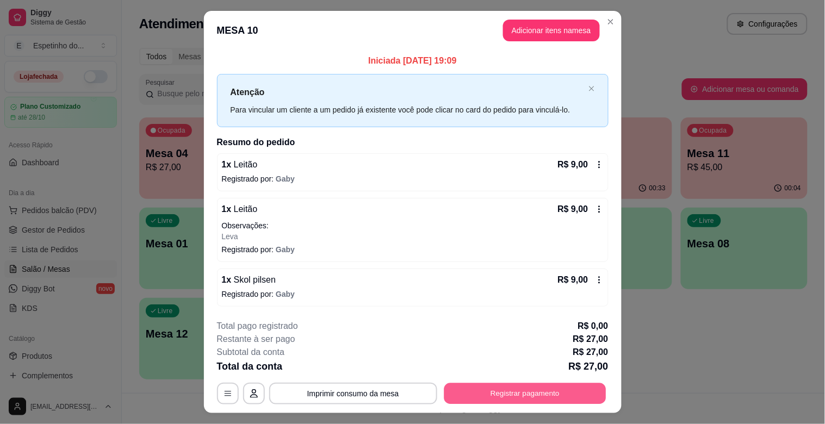
click at [520, 393] on button "Registrar pagamento" at bounding box center [525, 393] width 162 height 21
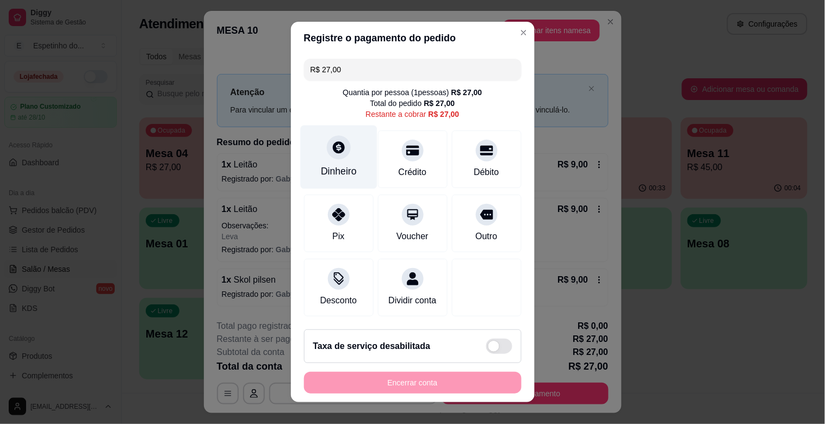
click at [309, 147] on div "Dinheiro" at bounding box center [338, 158] width 77 height 64
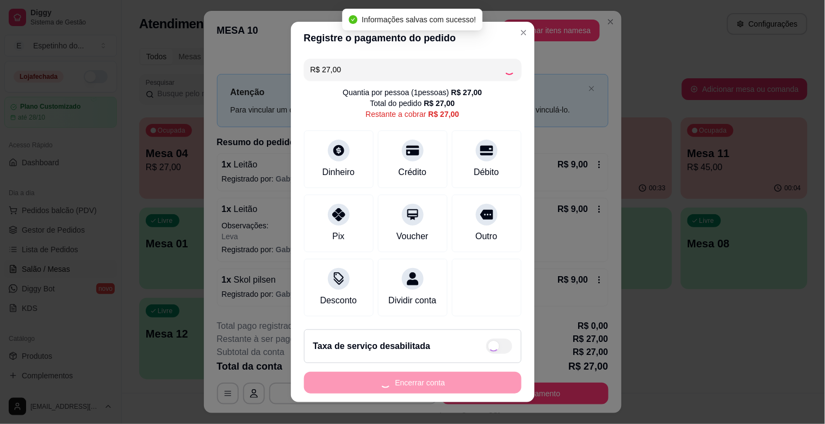
type input "R$ 0,00"
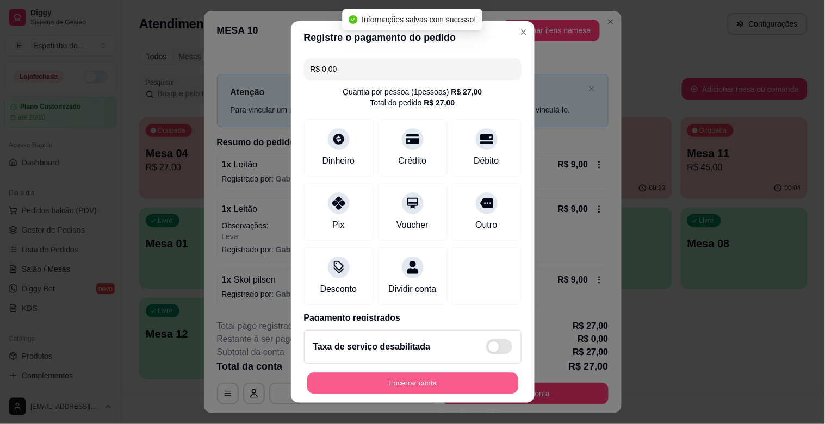
click at [444, 376] on button "Encerrar conta" at bounding box center [412, 383] width 211 height 21
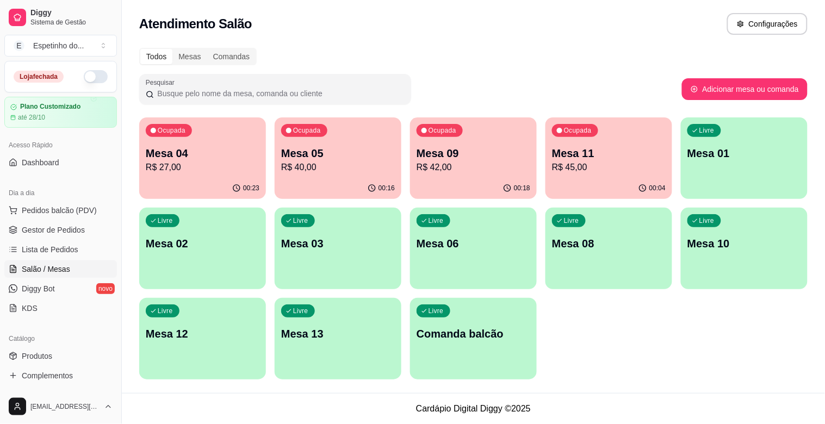
click at [613, 144] on div "Ocupada Mesa 11 R$ 45,00" at bounding box center [609, 148] width 127 height 60
click at [199, 150] on p "Mesa 04" at bounding box center [202, 153] width 110 height 15
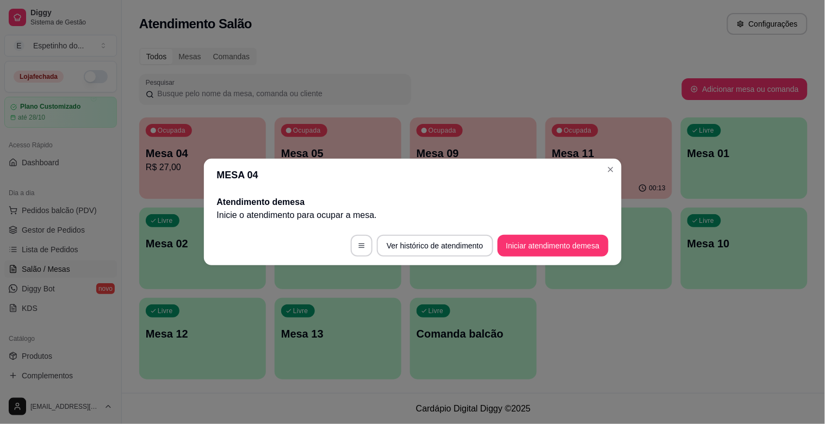
click at [605, 161] on header "MESA 04" at bounding box center [413, 175] width 418 height 33
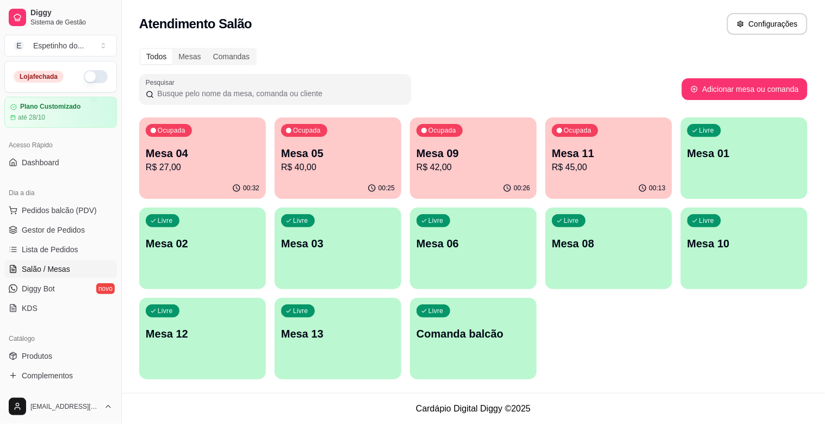
click at [453, 167] on p "R$ 42,00" at bounding box center [474, 167] width 114 height 13
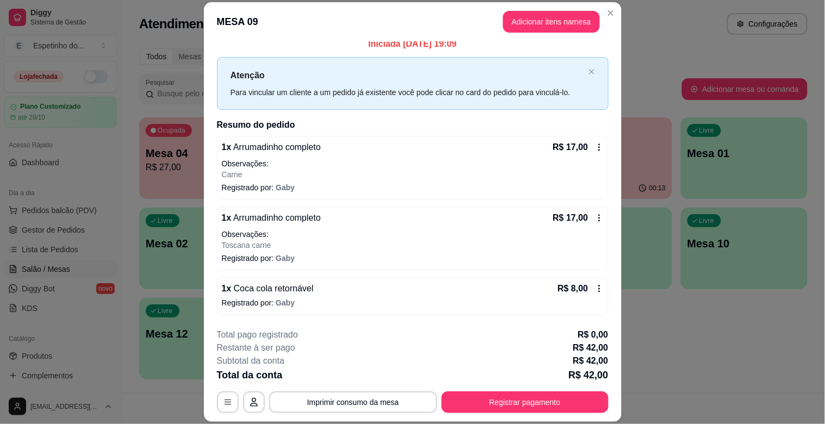
scroll to position [33, 0]
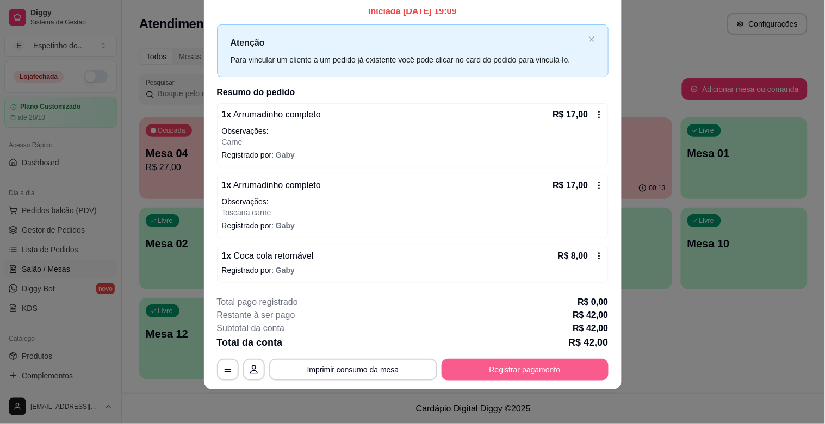
click at [526, 365] on button "Registrar pagamento" at bounding box center [525, 370] width 167 height 22
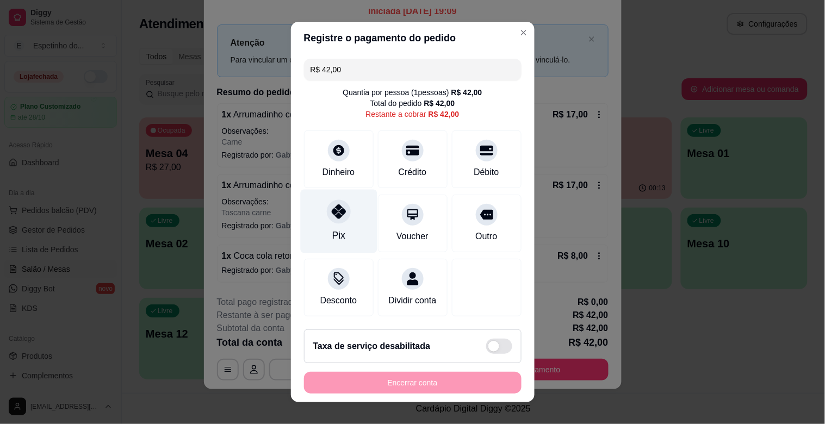
click at [327, 219] on div at bounding box center [339, 212] width 24 height 24
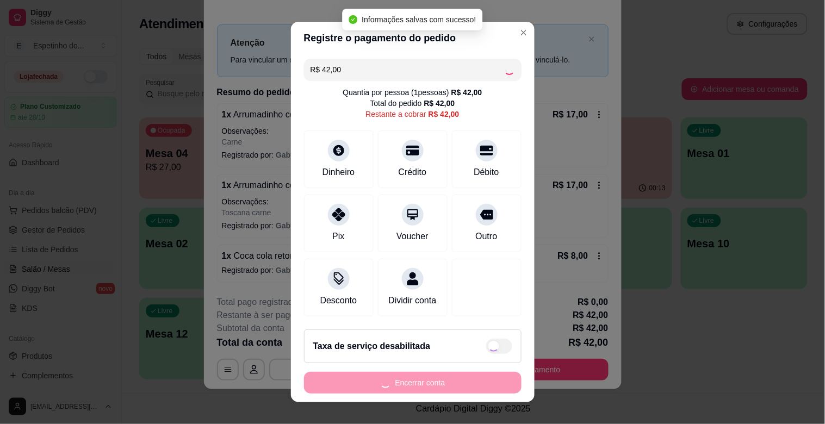
type input "R$ 0,00"
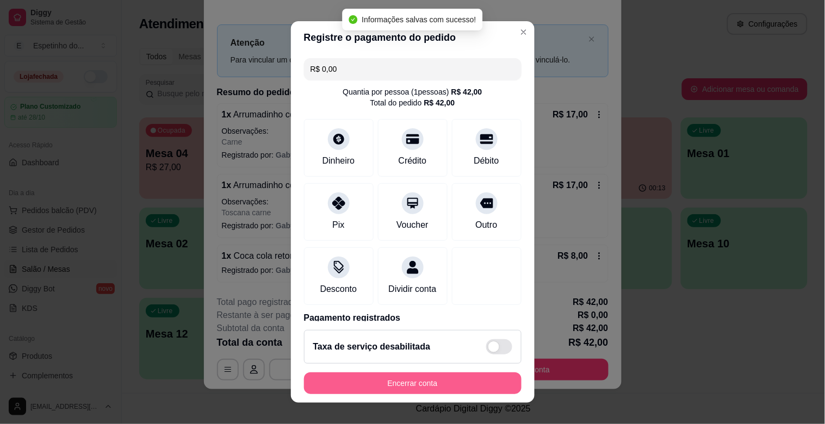
click at [409, 389] on button "Encerrar conta" at bounding box center [413, 384] width 218 height 22
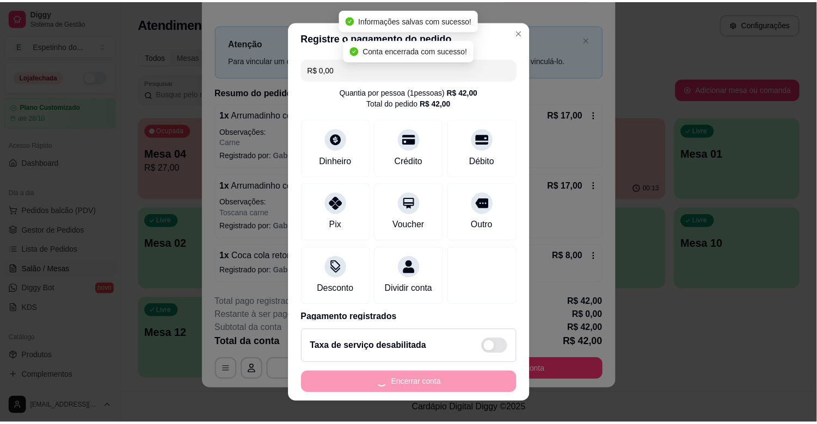
scroll to position [0, 0]
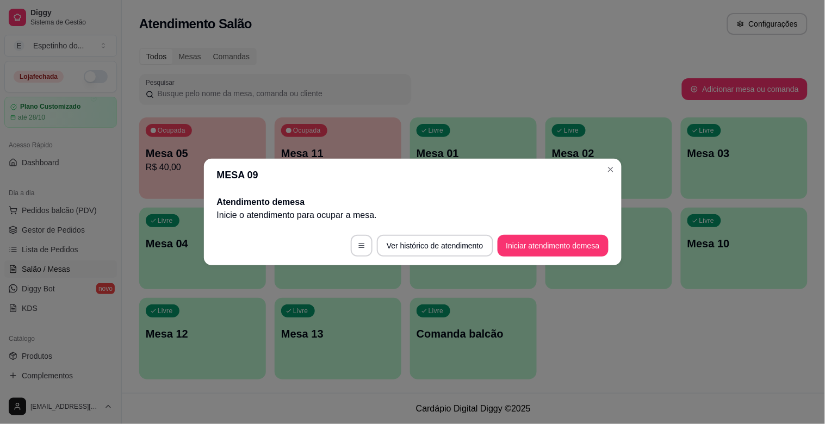
drag, startPoint x: 601, startPoint y: 178, endPoint x: 606, endPoint y: 158, distance: 20.7
click at [606, 158] on div "MESA 09 Atendimento de mesa Inicie o atendimento para ocupar a mesa . Ver histó…" at bounding box center [412, 212] width 825 height 424
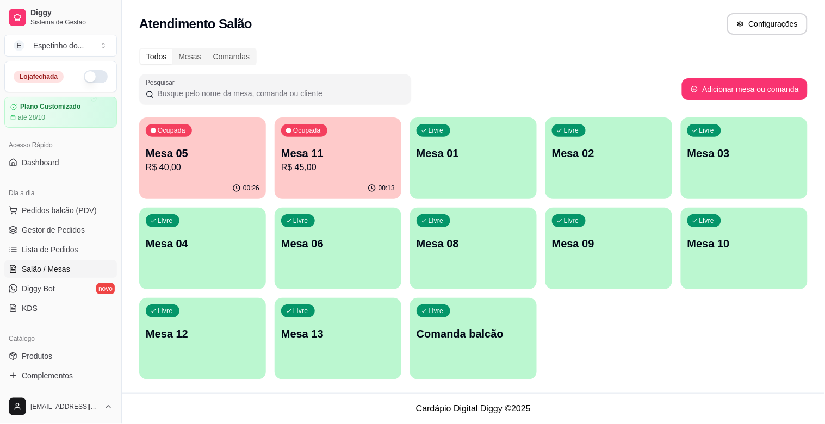
click at [373, 120] on div "Ocupada Mesa 11 R$ 45,00" at bounding box center [338, 148] width 127 height 60
click at [177, 169] on p "R$ 40,00" at bounding box center [203, 167] width 114 height 13
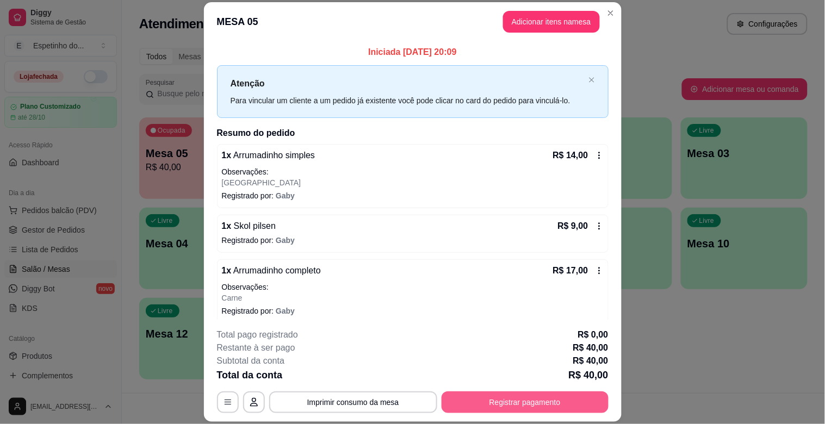
click at [543, 401] on button "Registrar pagamento" at bounding box center [525, 403] width 167 height 22
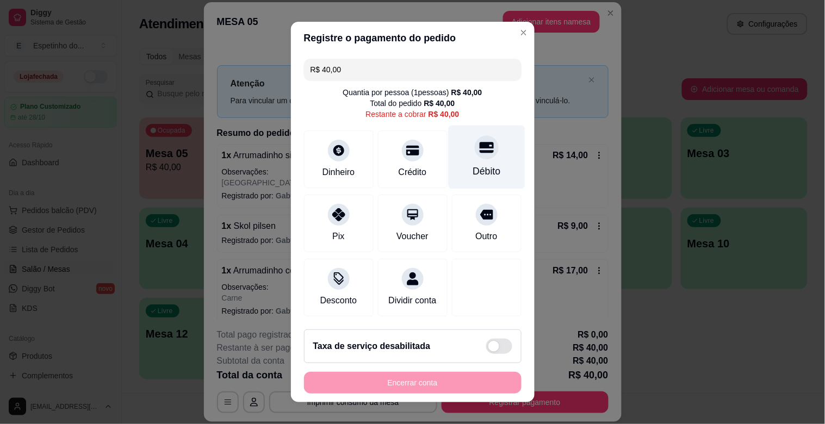
click at [473, 171] on div "Débito" at bounding box center [487, 171] width 28 height 14
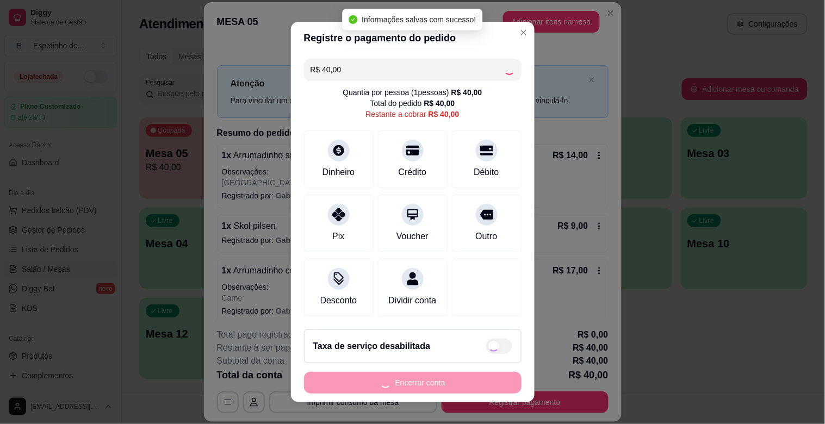
type input "R$ 0,00"
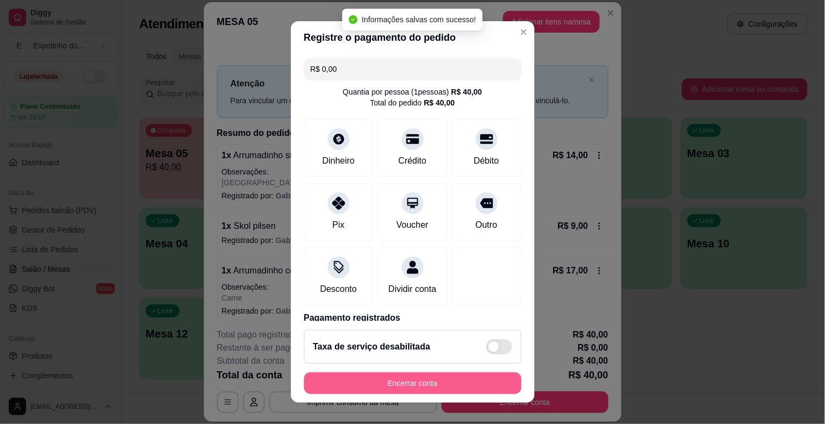
click at [436, 374] on button "Encerrar conta" at bounding box center [413, 384] width 218 height 22
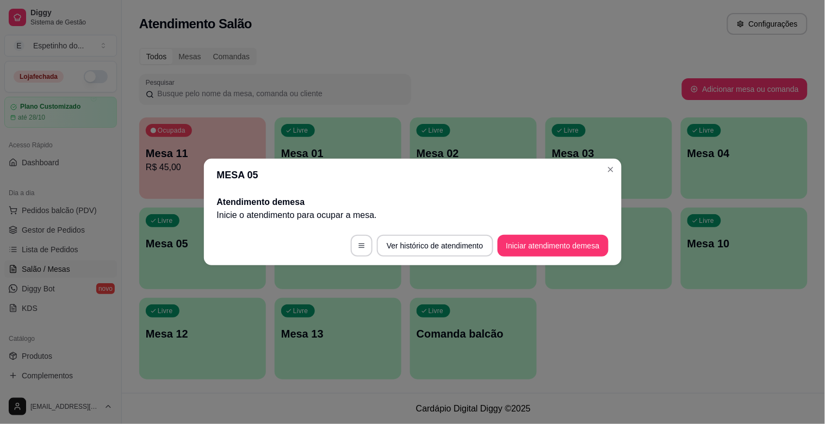
click at [620, 164] on header "MESA 05" at bounding box center [413, 175] width 418 height 33
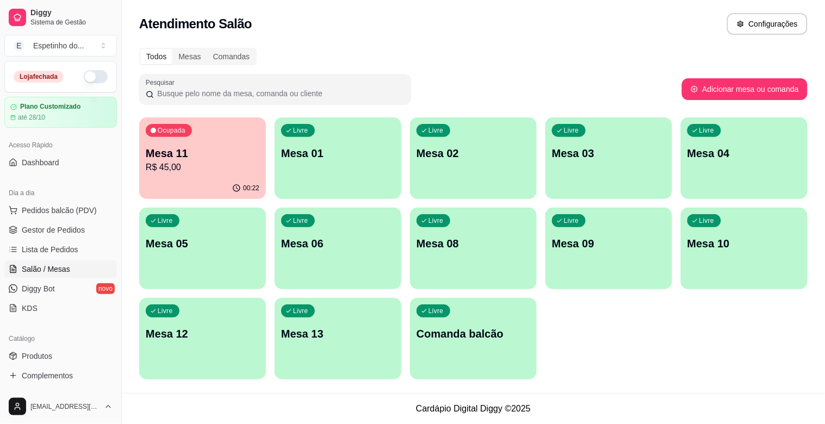
click at [182, 151] on p "Mesa 11" at bounding box center [203, 153] width 114 height 15
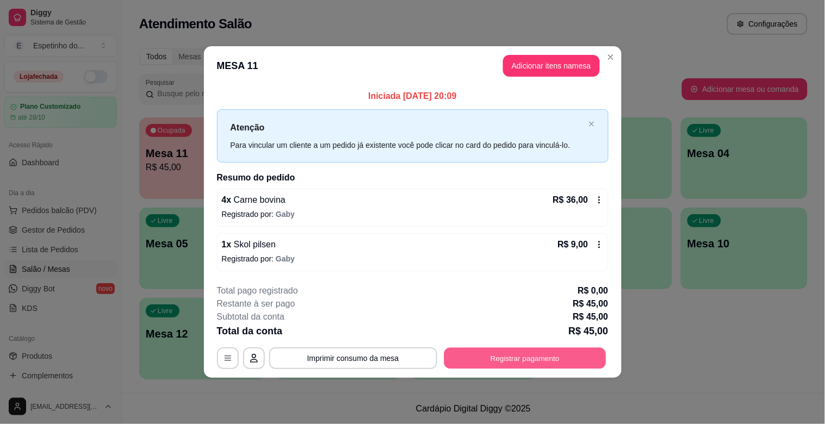
click at [528, 359] on button "Registrar pagamento" at bounding box center [525, 358] width 162 height 21
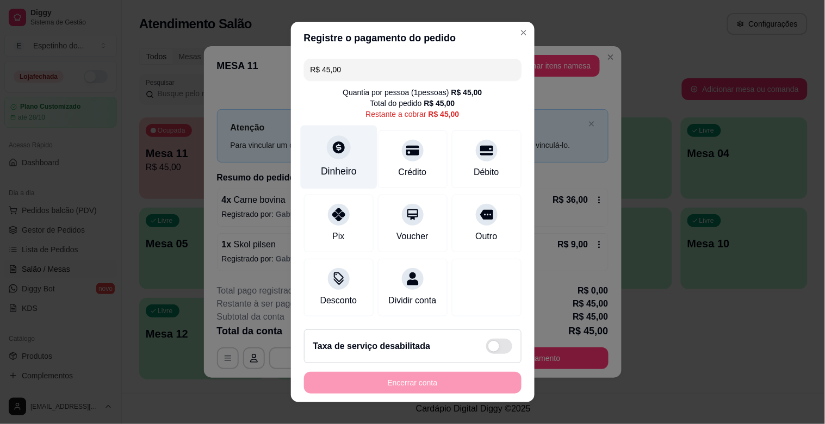
click at [321, 168] on div "Dinheiro" at bounding box center [339, 171] width 36 height 14
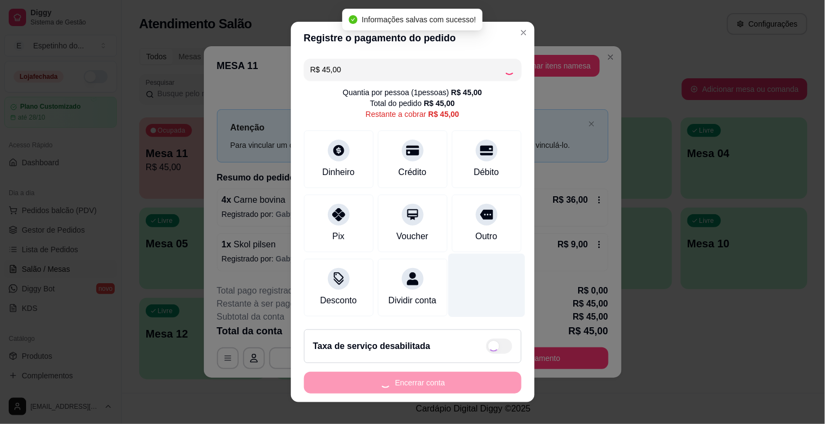
type input "R$ 0,00"
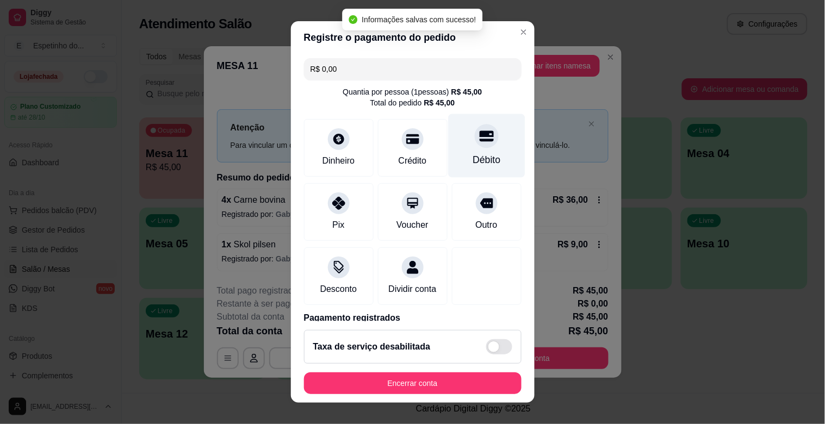
click at [473, 153] on div "Débito" at bounding box center [487, 160] width 28 height 14
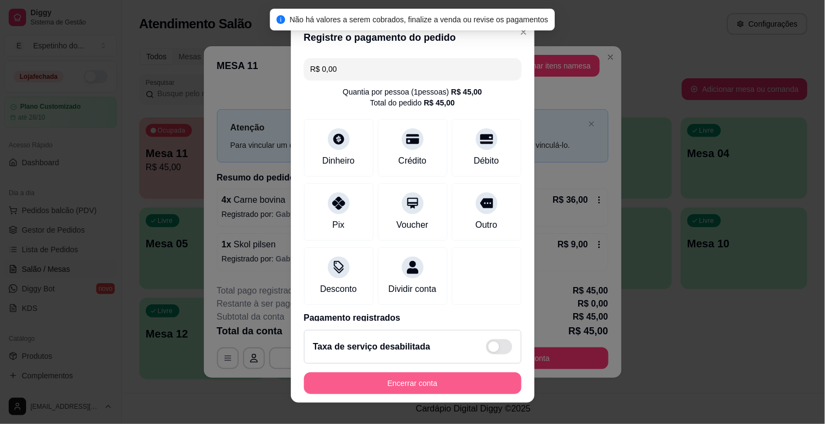
click at [437, 384] on button "Encerrar conta" at bounding box center [413, 384] width 218 height 22
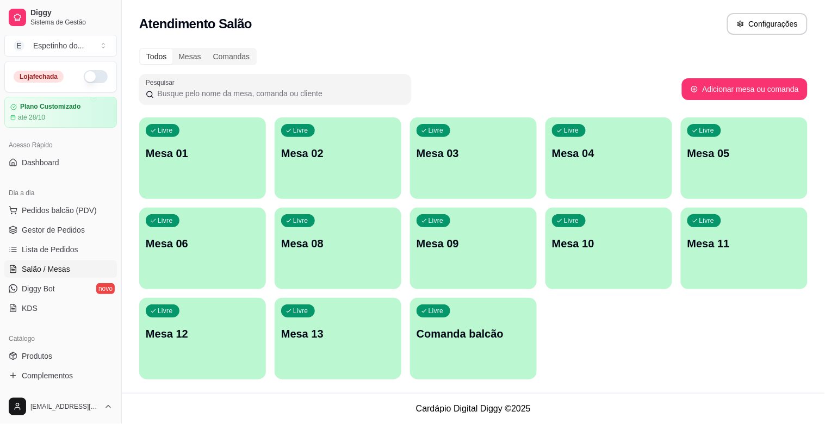
click at [445, 158] on p "Mesa 03" at bounding box center [474, 153] width 114 height 15
click at [42, 288] on span "Diggy Bot" at bounding box center [38, 288] width 33 height 11
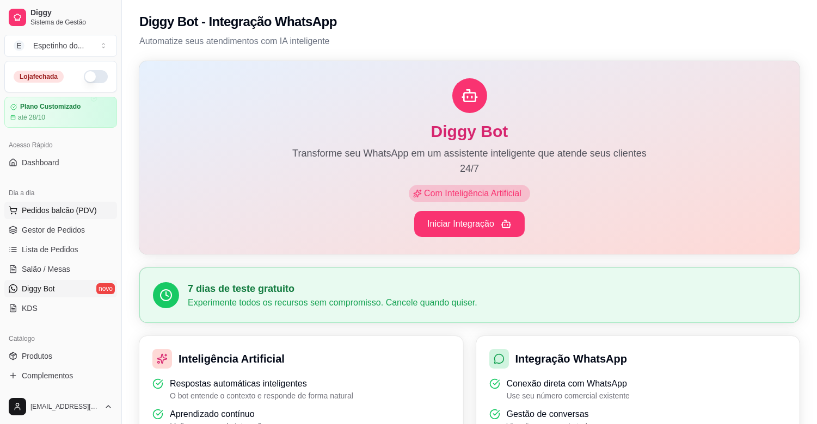
click at [44, 217] on button "Pedidos balcão (PDV)" at bounding box center [60, 210] width 113 height 17
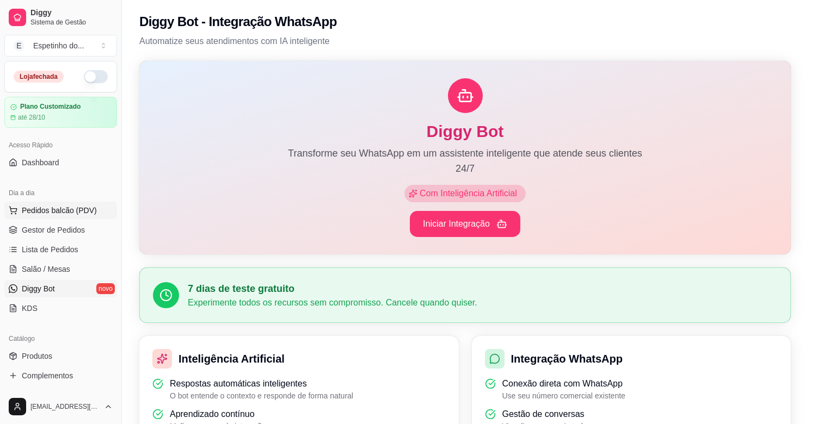
click at [53, 207] on div at bounding box center [77, 197] width 101 height 69
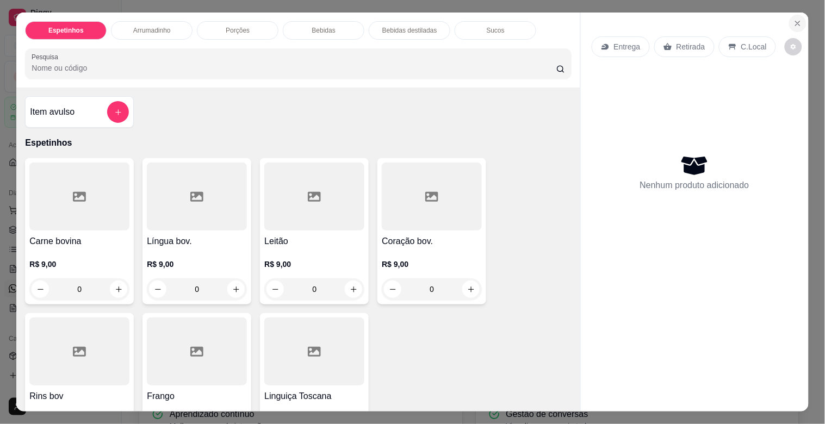
click at [794, 19] on icon "Close" at bounding box center [798, 23] width 9 height 9
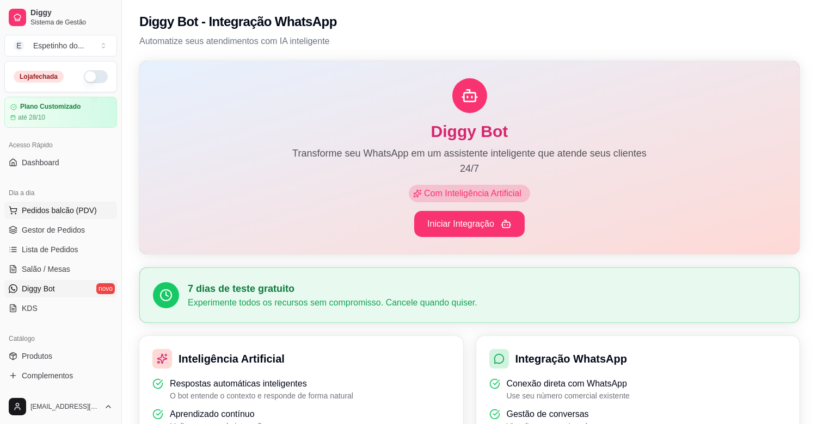
click at [36, 204] on button "Pedidos balcão (PDV)" at bounding box center [60, 210] width 113 height 17
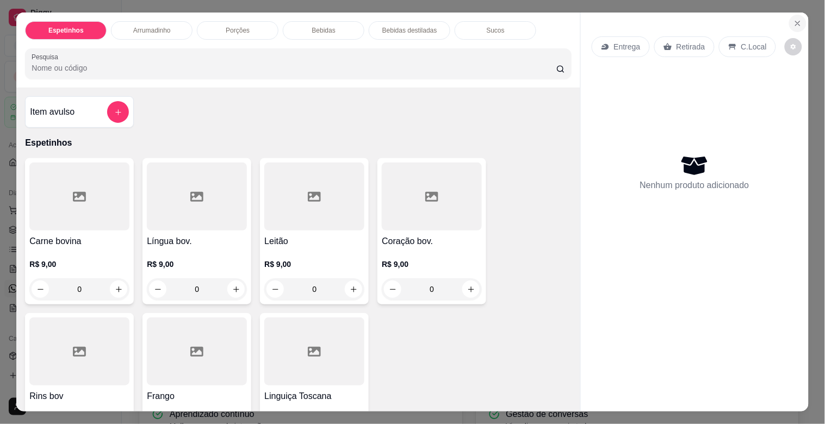
click at [794, 21] on icon "Close" at bounding box center [798, 23] width 9 height 9
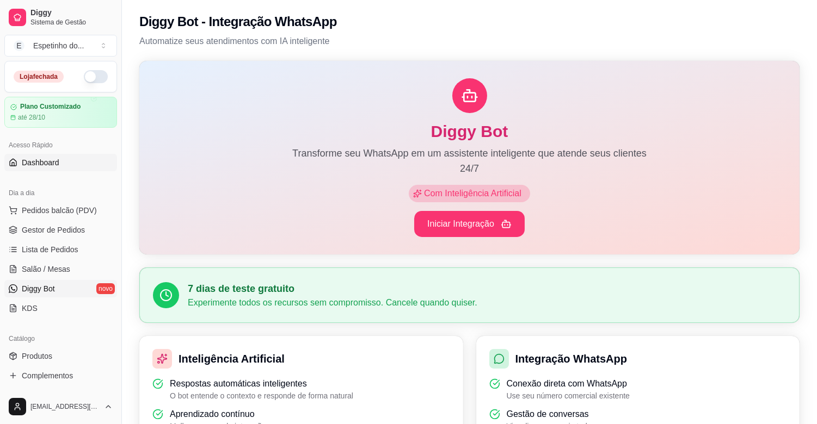
click at [57, 167] on span "Dashboard" at bounding box center [41, 162] width 38 height 11
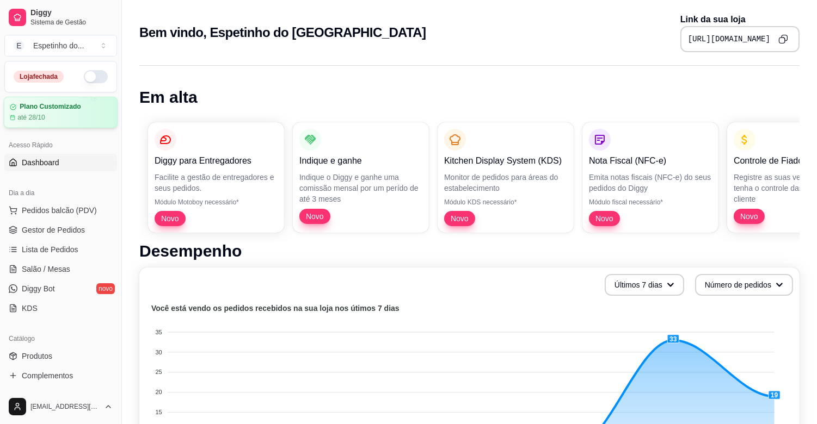
click at [44, 112] on div "Plano Customizado até 28/10" at bounding box center [61, 112] width 102 height 19
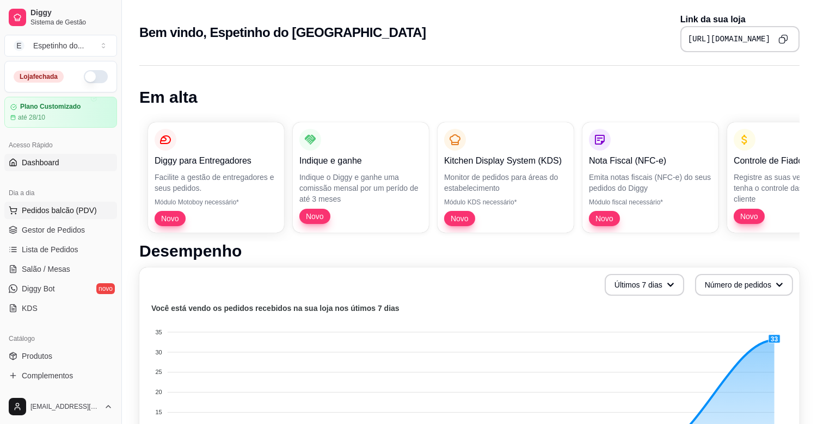
click at [75, 210] on span "Pedidos balcão (PDV)" at bounding box center [59, 210] width 75 height 11
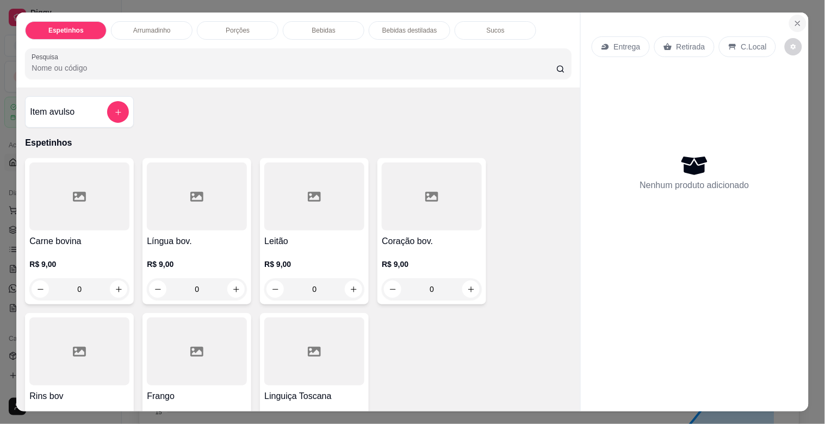
click at [796, 23] on icon "Close" at bounding box center [798, 23] width 9 height 9
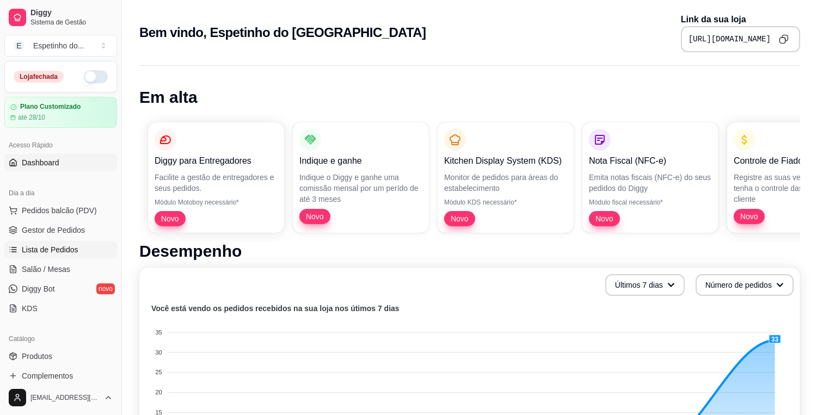
click at [40, 247] on span "Lista de Pedidos" at bounding box center [50, 249] width 57 height 11
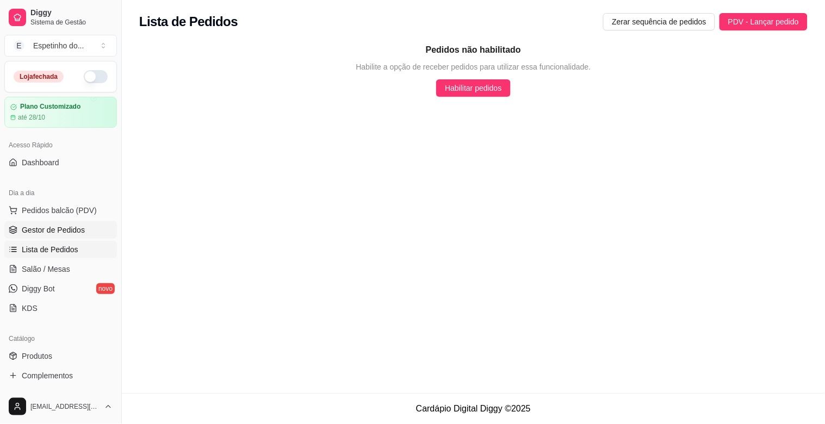
click at [73, 229] on span "Gestor de Pedidos" at bounding box center [53, 230] width 63 height 11
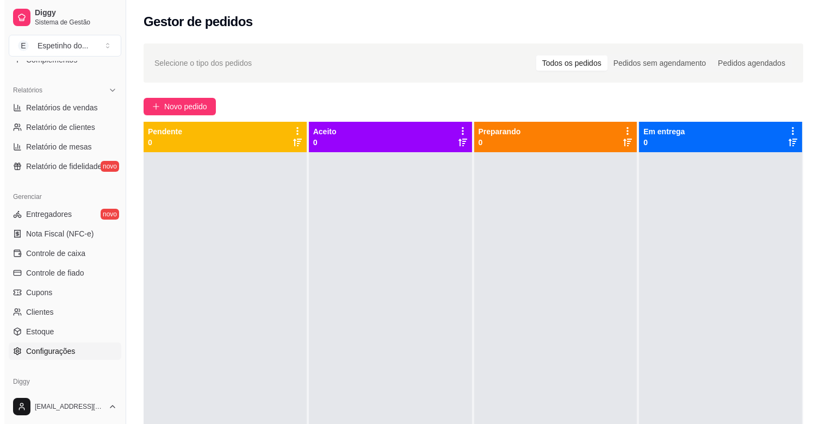
scroll to position [298, 0]
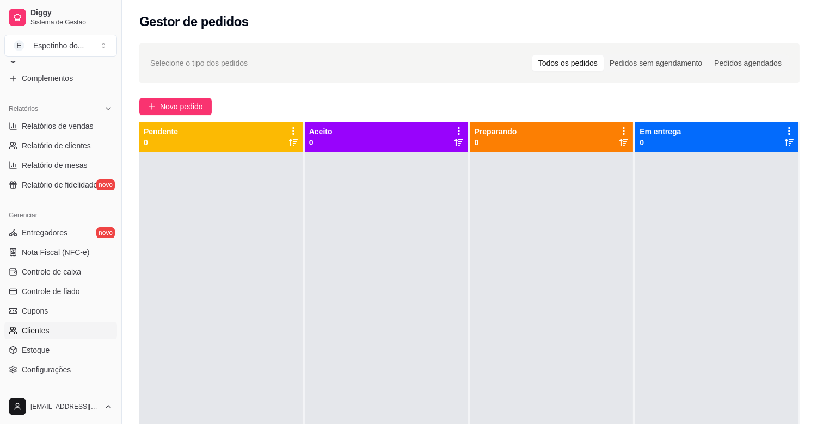
click at [40, 338] on link "Clientes" at bounding box center [60, 330] width 113 height 17
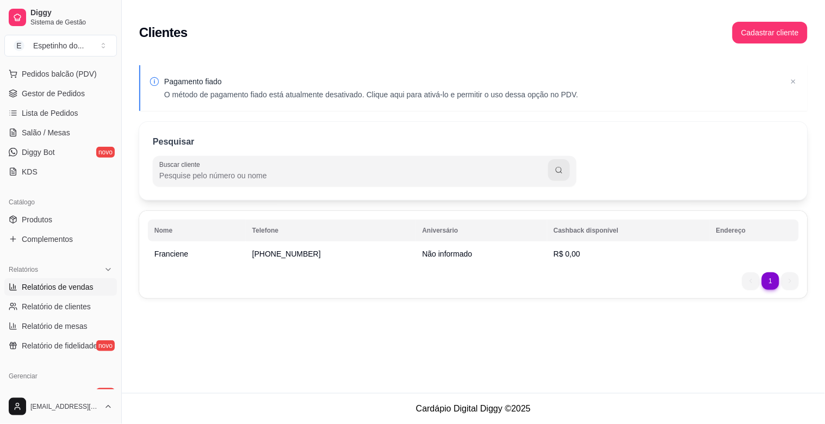
scroll to position [116, 0]
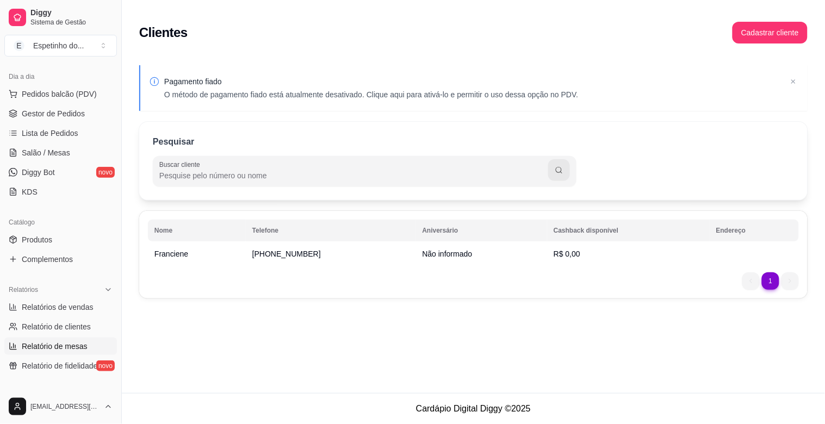
click at [67, 345] on span "Relatório de mesas" at bounding box center [55, 346] width 66 height 11
select select "TOTAL_OF_ORDERS"
select select "7"
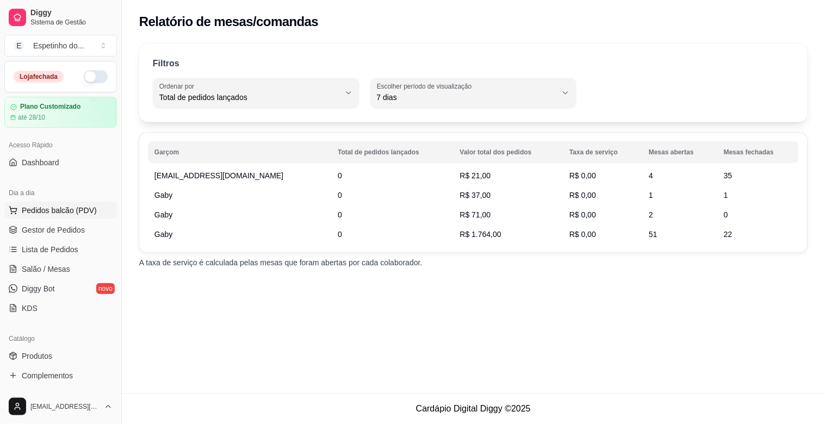
click at [73, 209] on span "Pedidos balcão (PDV)" at bounding box center [59, 210] width 75 height 11
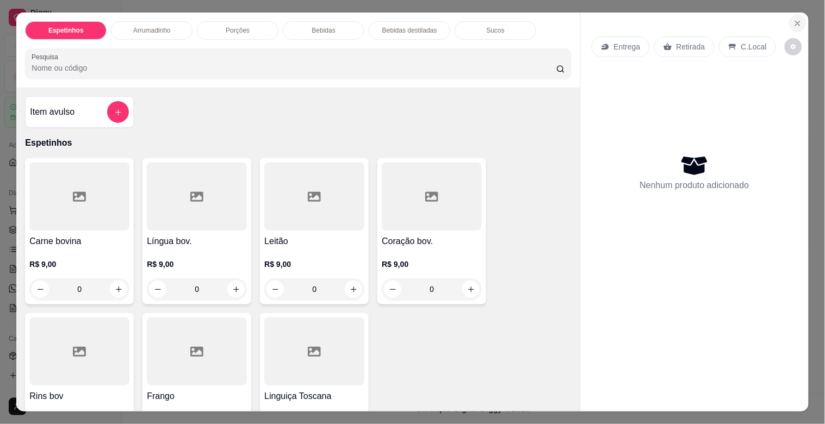
click at [790, 19] on button "Close" at bounding box center [798, 23] width 17 height 17
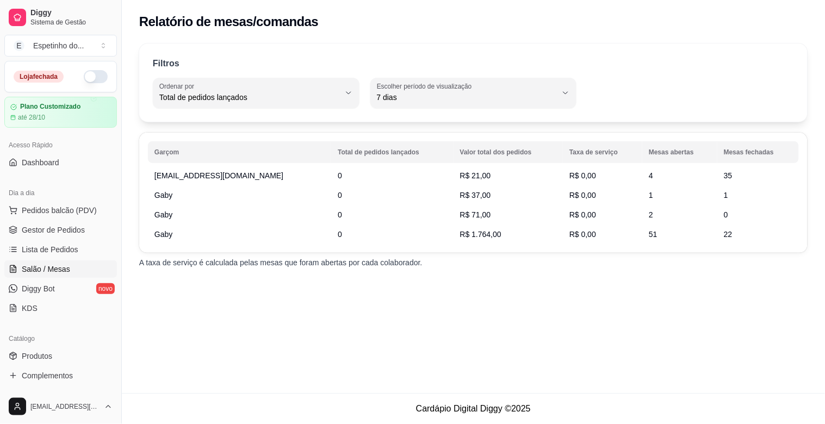
click at [66, 274] on span "Salão / Mesas" at bounding box center [46, 269] width 48 height 11
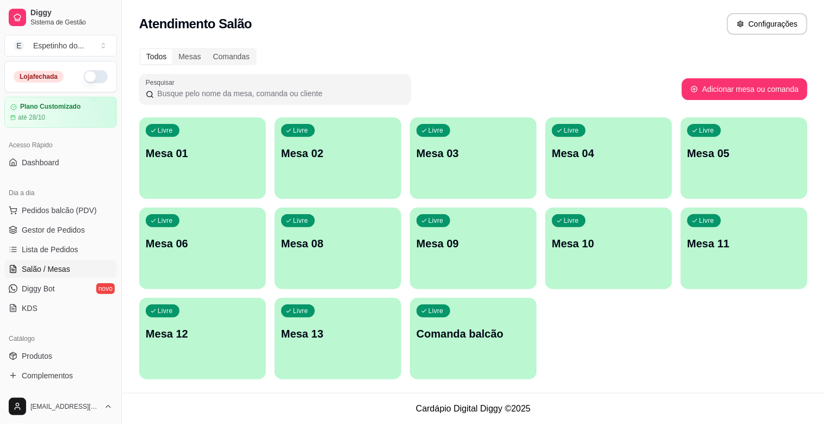
click at [89, 75] on button "button" at bounding box center [96, 76] width 24 height 13
click at [572, 166] on div "Livre Mesa 04" at bounding box center [608, 152] width 123 height 66
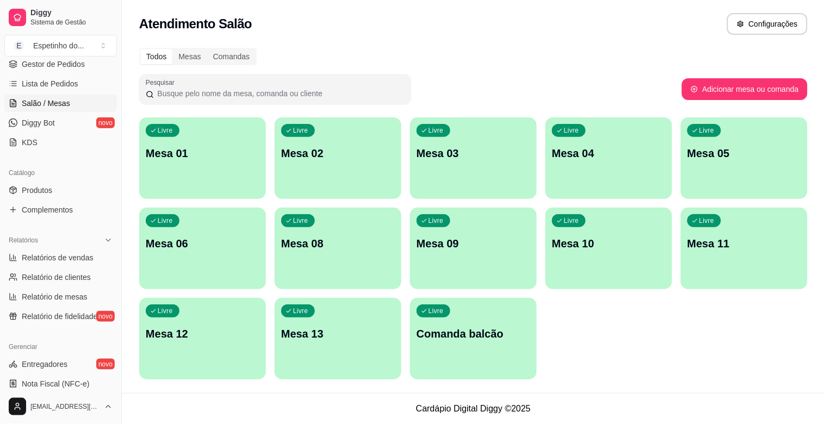
scroll to position [181, 0]
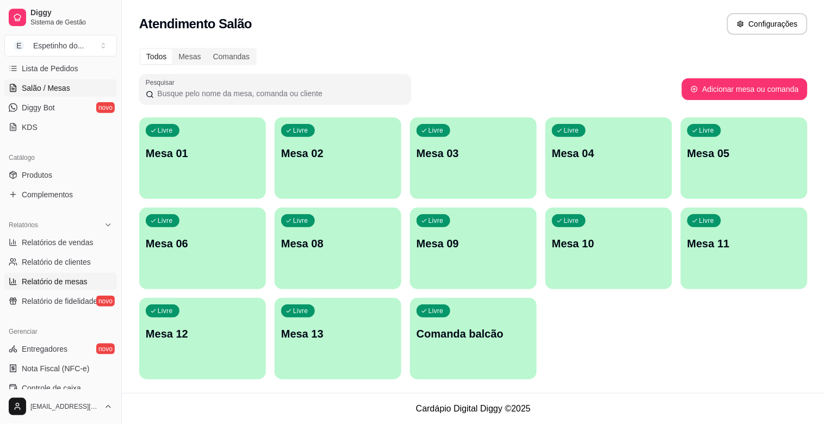
click at [64, 276] on span "Relatório de mesas" at bounding box center [55, 281] width 66 height 11
select select "TOTAL_OF_ORDERS"
select select "7"
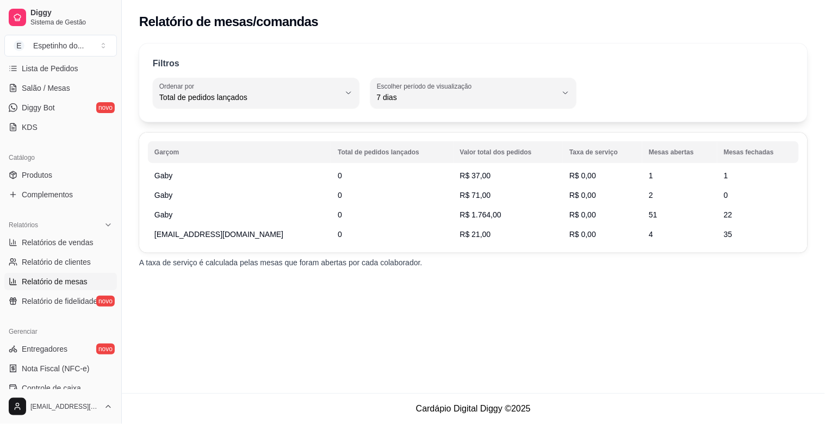
click at [454, 220] on td "R$ 1.764,00" at bounding box center [508, 215] width 109 height 20
click at [460, 213] on span "R$ 1.764,00" at bounding box center [480, 215] width 41 height 9
click at [485, 216] on td "R$ 1.764,00" at bounding box center [508, 215] width 109 height 20
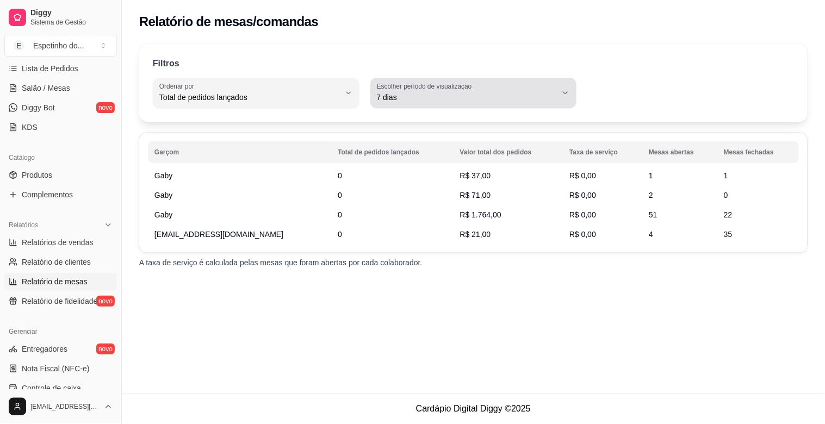
click at [558, 94] on button "Escolher período de visualização 7 dias" at bounding box center [474, 93] width 207 height 30
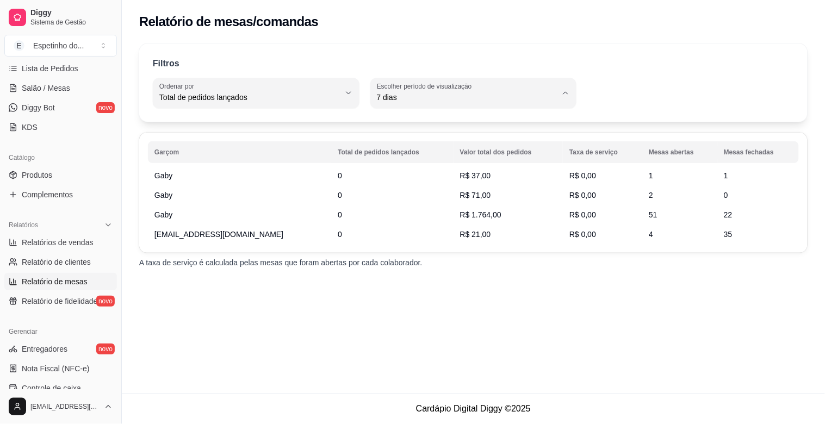
click at [431, 128] on span "Hoje" at bounding box center [468, 123] width 171 height 10
type input "0"
select select "0"
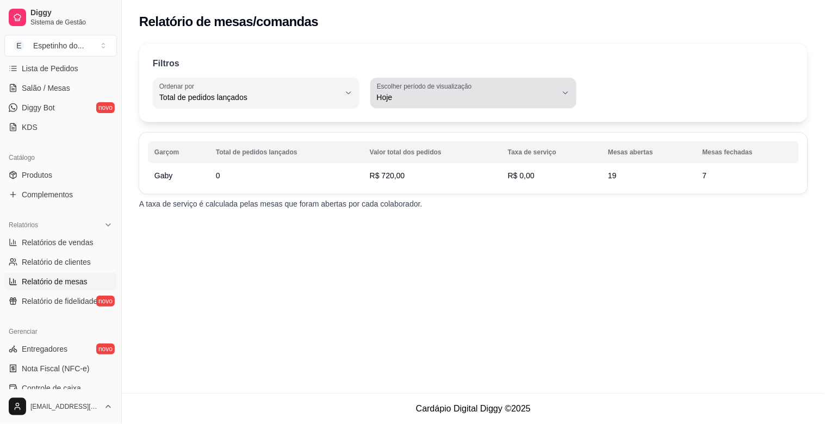
click at [567, 94] on icon "button" at bounding box center [566, 93] width 4 height 2
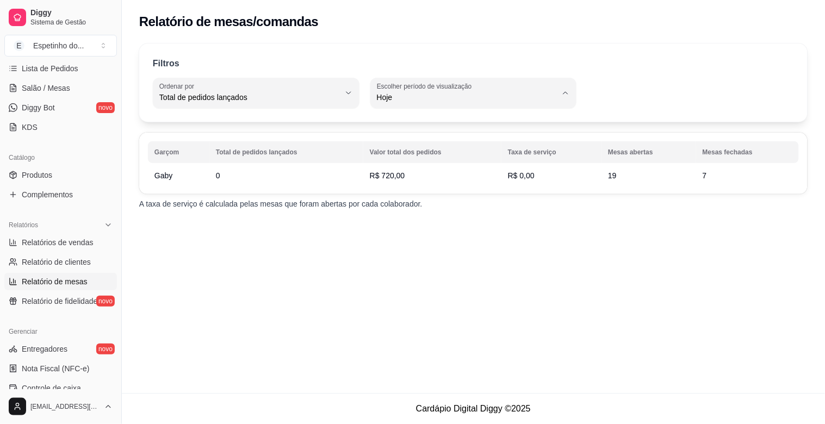
click at [400, 141] on span "Ontem" at bounding box center [468, 141] width 171 height 10
type input "1"
select select "1"
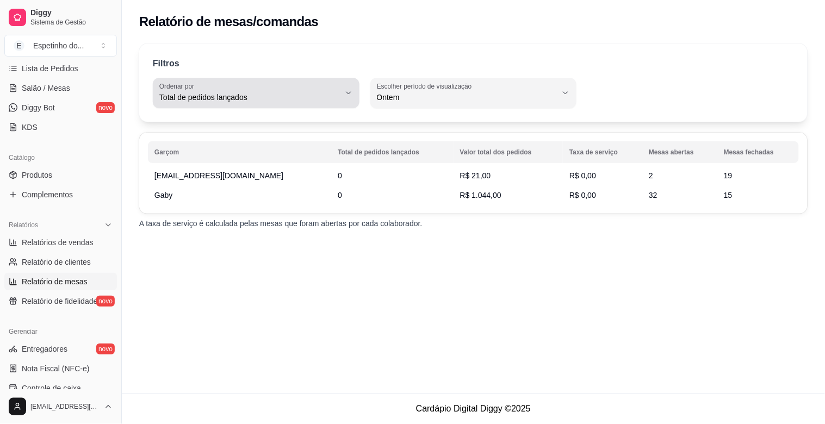
click at [350, 89] on icon "button" at bounding box center [348, 93] width 9 height 9
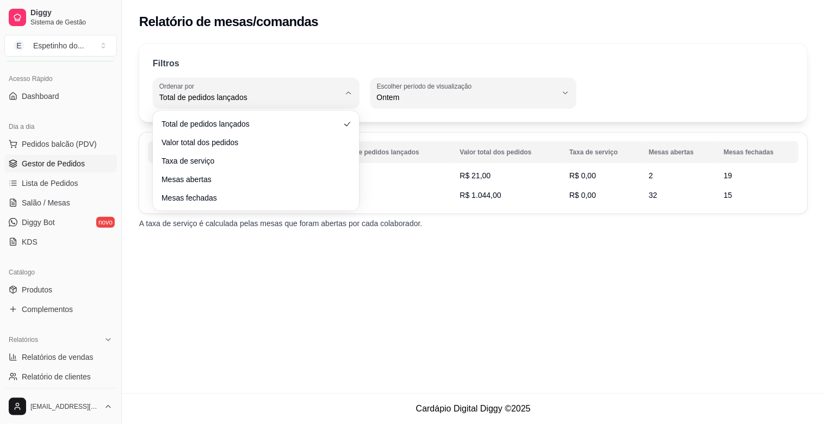
scroll to position [60, 0]
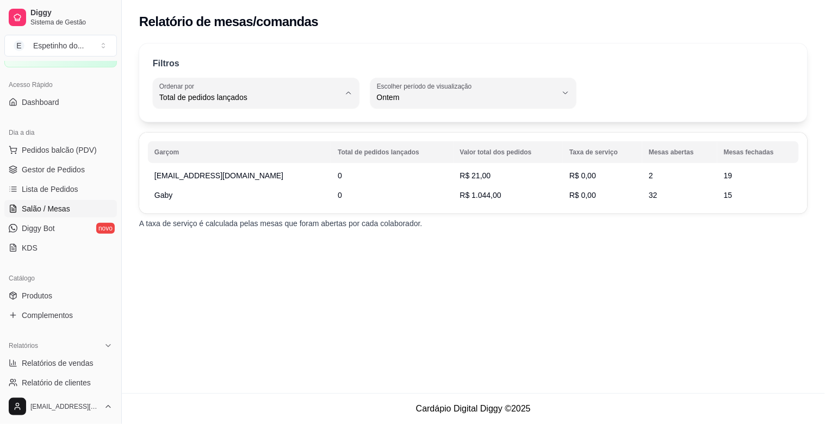
click at [41, 204] on span "Salão / Mesas" at bounding box center [46, 209] width 48 height 11
